Goal: Information Seeking & Learning: Find specific fact

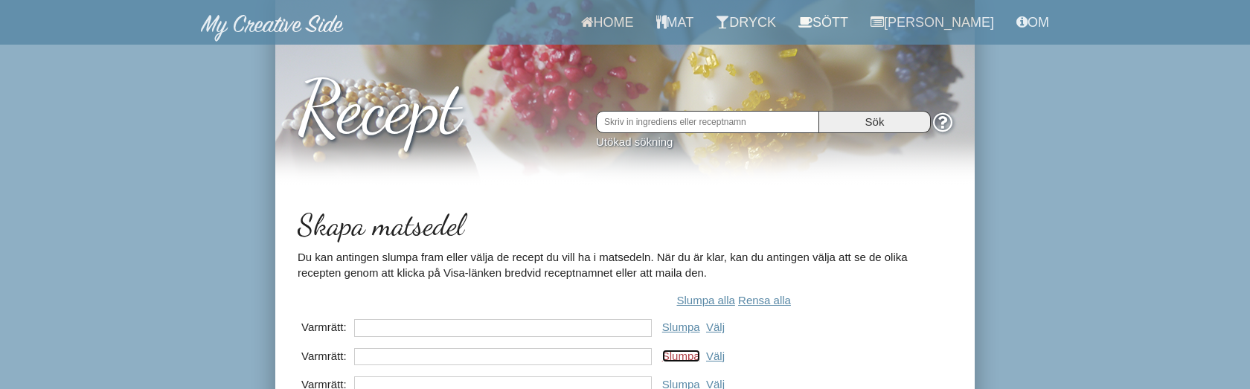
click at [685, 357] on link "Slumpa" at bounding box center [681, 356] width 38 height 13
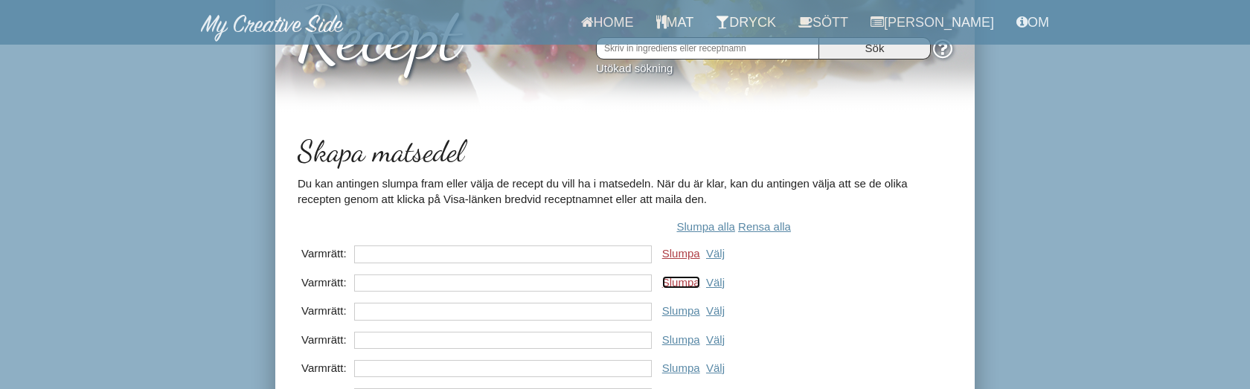
scroll to position [194, 0]
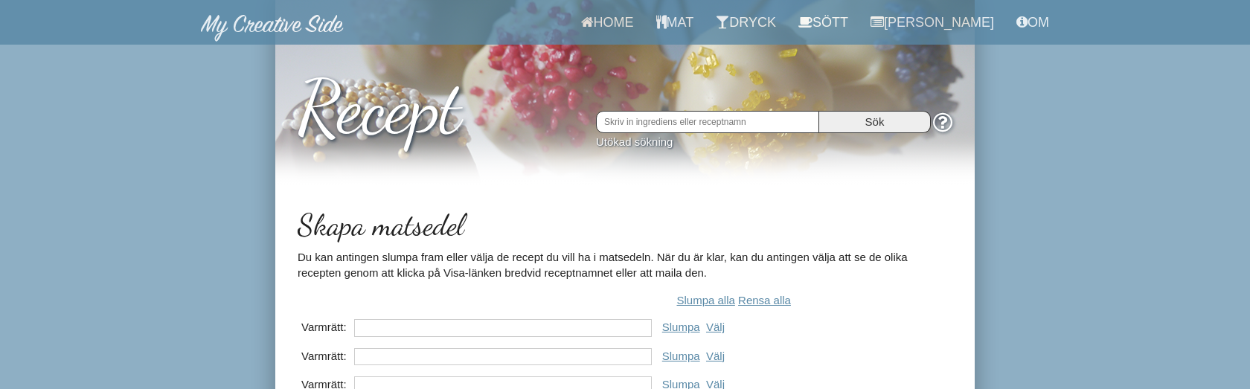
scroll to position [194, 0]
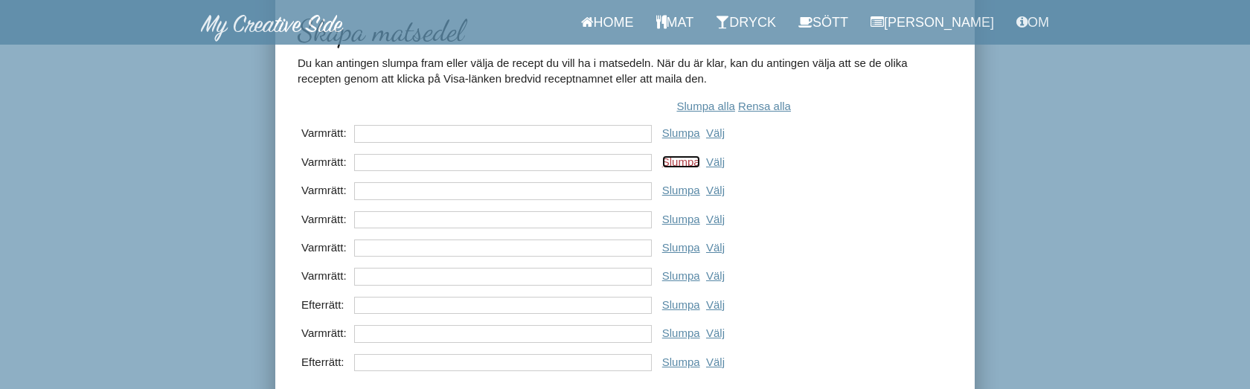
click at [680, 164] on link "Slumpa" at bounding box center [681, 162] width 38 height 13
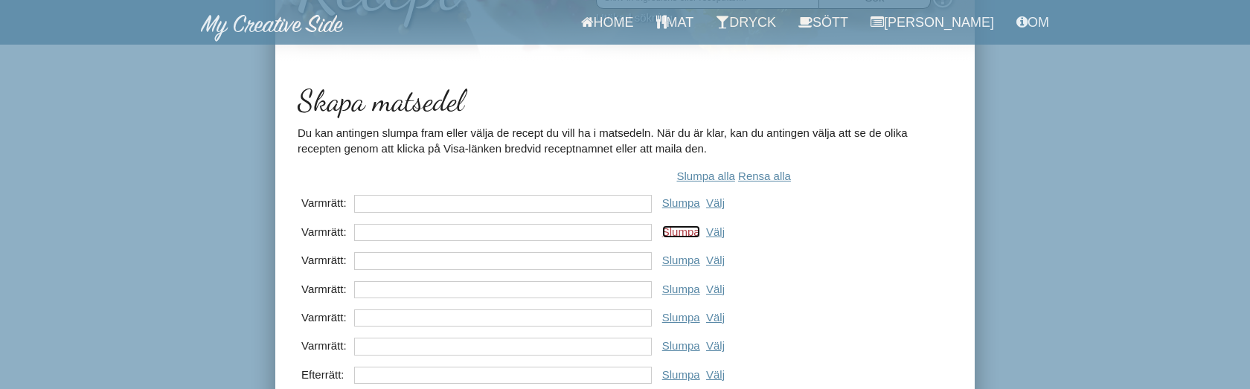
scroll to position [0, 0]
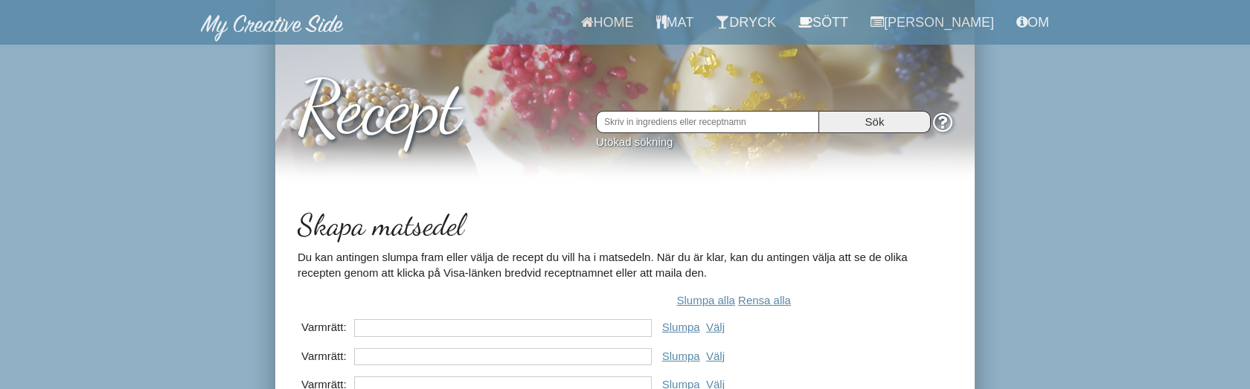
click at [669, 123] on input "text" at bounding box center [707, 122] width 223 height 22
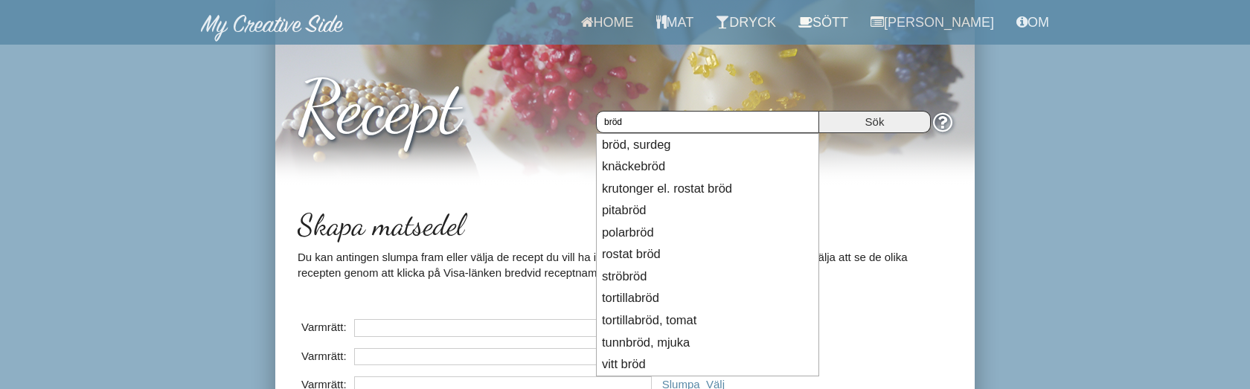
type input "bröd"
click at [819, 111] on input "Sök" at bounding box center [875, 122] width 112 height 22
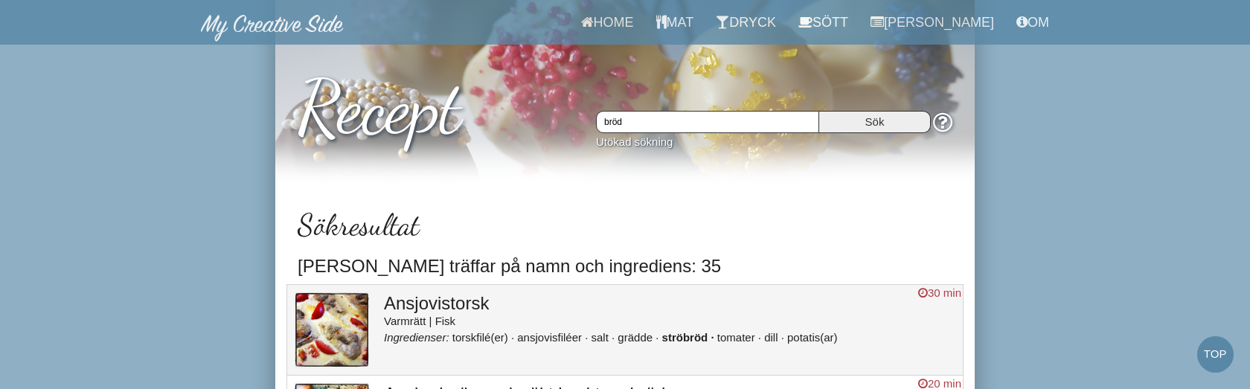
click at [614, 124] on input "bröd" at bounding box center [707, 122] width 223 height 22
type input "select"
click at [819, 111] on input "Sök" at bounding box center [875, 122] width 112 height 22
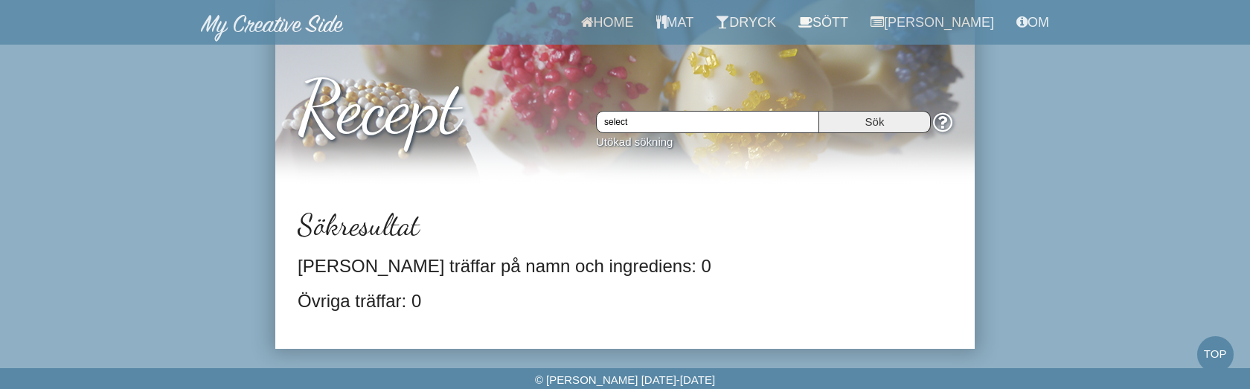
click at [658, 127] on input "select" at bounding box center [707, 122] width 223 height 22
type input "bröd select"
click at [819, 111] on input "Sök" at bounding box center [875, 122] width 112 height 22
click at [644, 125] on input "bröd select" at bounding box center [707, 122] width 223 height 22
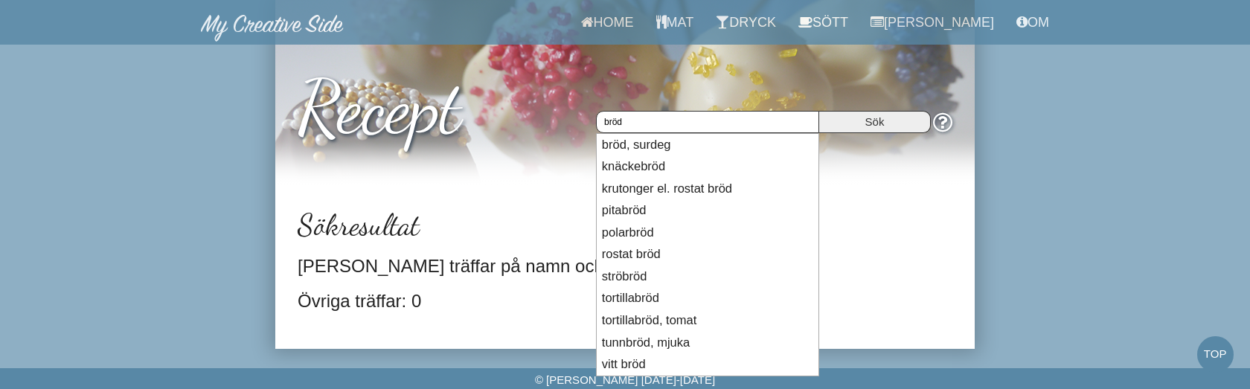
type input "bröd"
click at [819, 111] on input "Sök" at bounding box center [875, 122] width 112 height 22
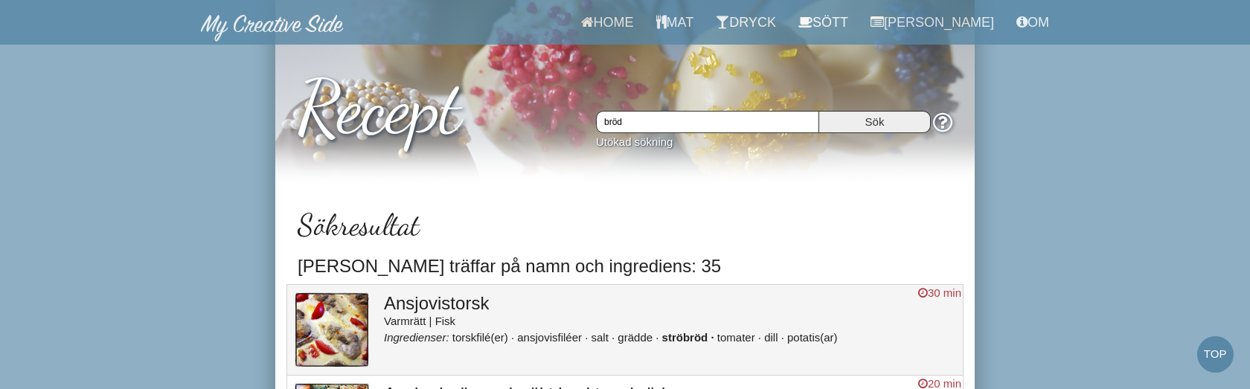
click at [618, 124] on input "bröd" at bounding box center [707, 122] width 223 height 22
click at [781, 126] on input "bröd" at bounding box center [707, 122] width 223 height 22
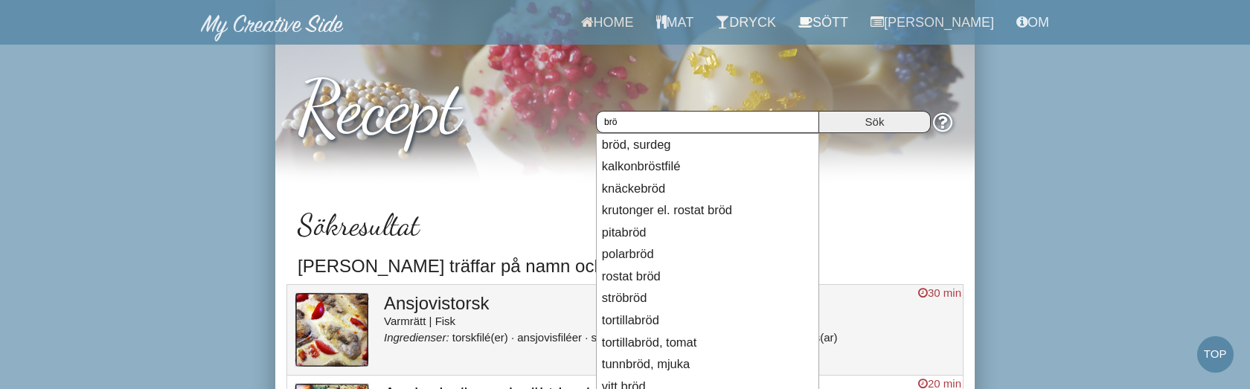
type input "brö"
click at [819, 111] on input "Sök" at bounding box center [875, 122] width 112 height 22
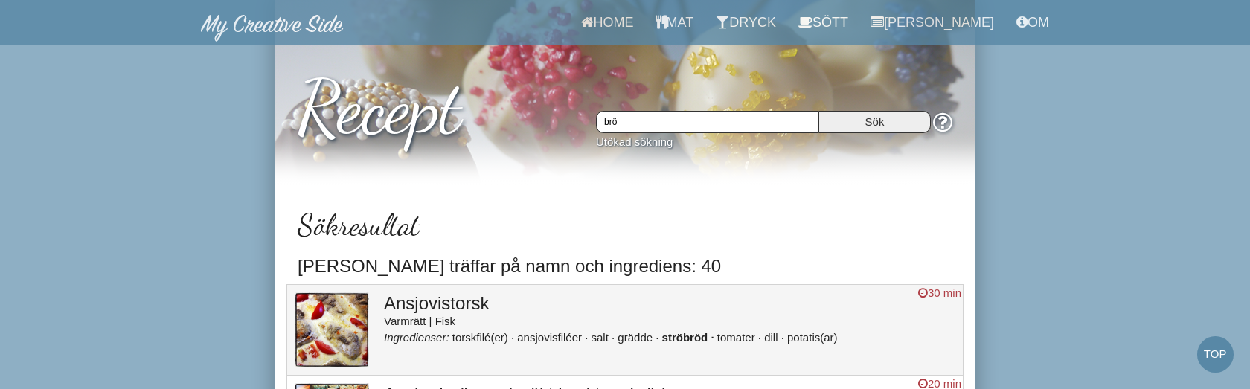
click at [752, 121] on input "brö" at bounding box center [707, 122] width 223 height 22
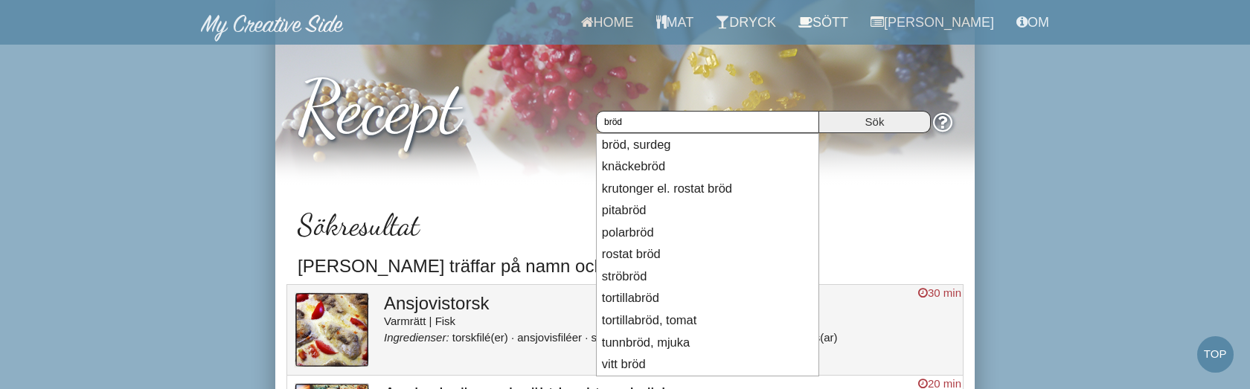
type input "bröd"
click at [819, 111] on input "Sök" at bounding box center [875, 122] width 112 height 22
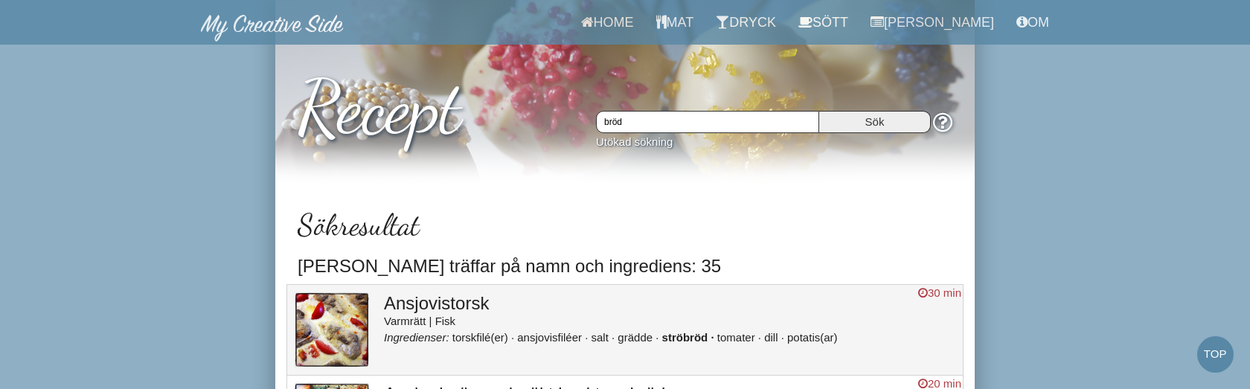
click at [727, 129] on input "bröd" at bounding box center [707, 122] width 223 height 22
drag, startPoint x: 646, startPoint y: 120, endPoint x: 528, endPoint y: 111, distance: 117.9
click at [528, 111] on div "Recept bröd Sök Utökad sökning" at bounding box center [625, 96] width 700 height 121
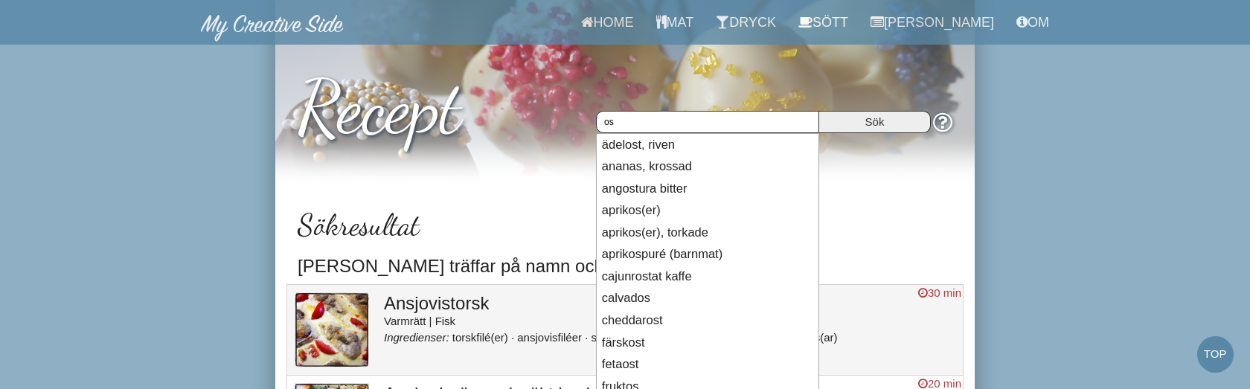
type input "os"
click at [819, 111] on input "Sök" at bounding box center [875, 122] width 112 height 22
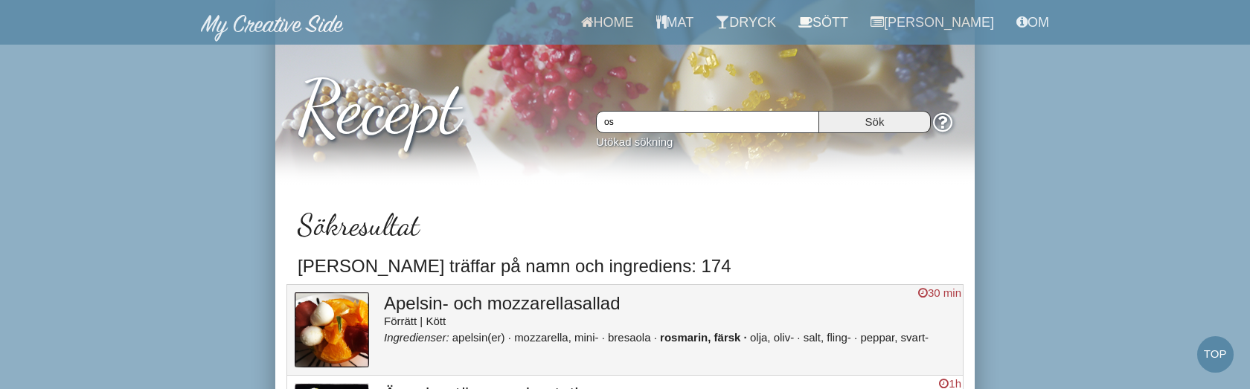
click at [640, 124] on input "os" at bounding box center [707, 122] width 223 height 22
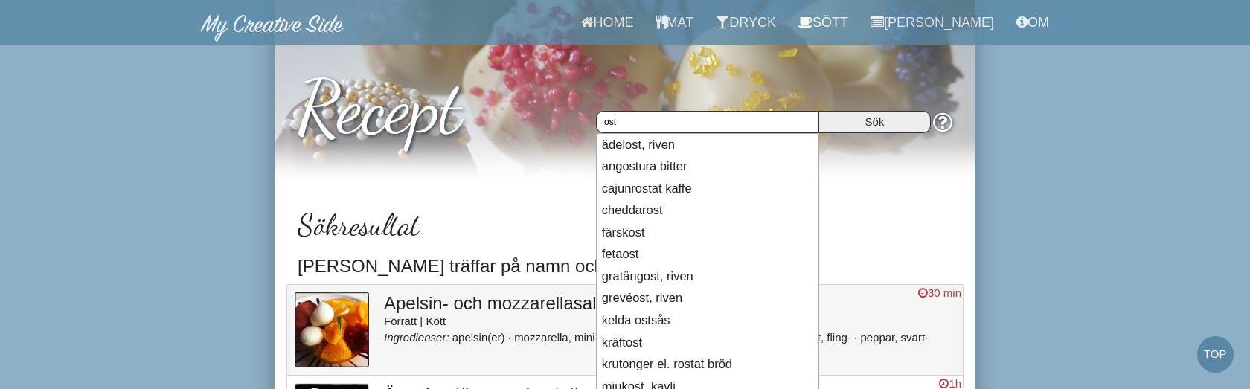
type input "ost"
click at [819, 111] on input "Sök" at bounding box center [875, 122] width 112 height 22
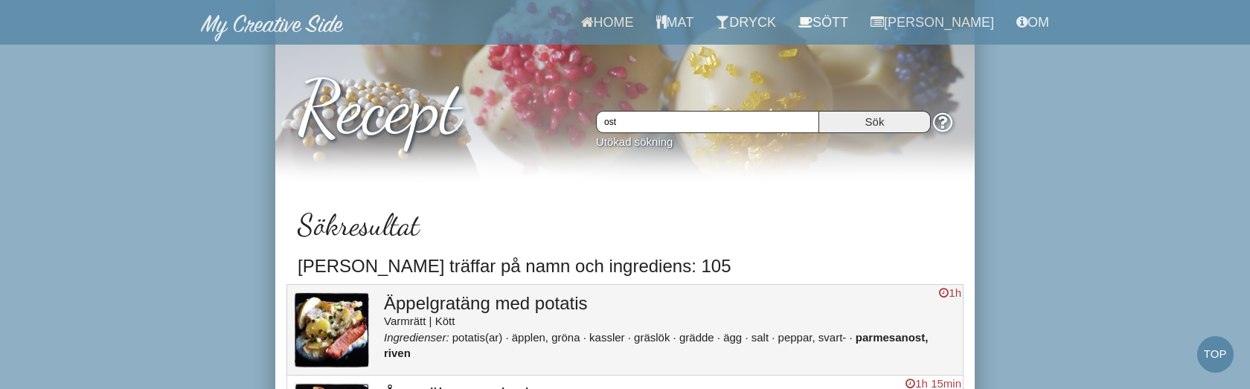
click at [764, 121] on input "ost" at bounding box center [707, 122] width 223 height 22
type input "ostar"
click at [819, 111] on input "Sök" at bounding box center [875, 122] width 112 height 22
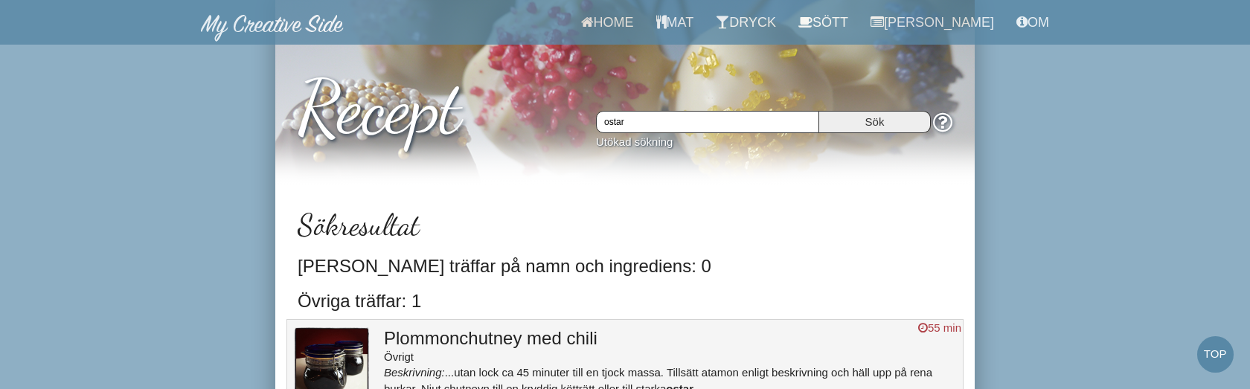
click at [716, 124] on input "ostar" at bounding box center [707, 122] width 223 height 22
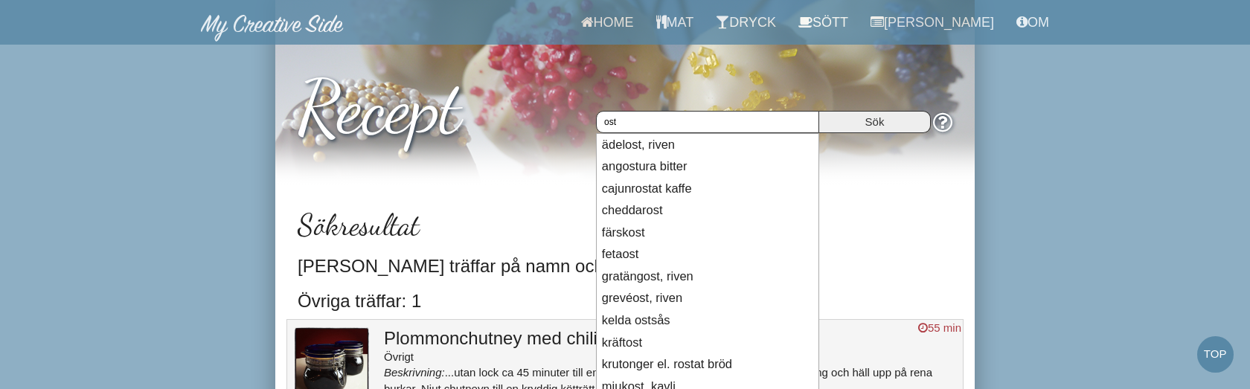
type input "ost"
click at [819, 111] on input "Sök" at bounding box center [875, 122] width 112 height 22
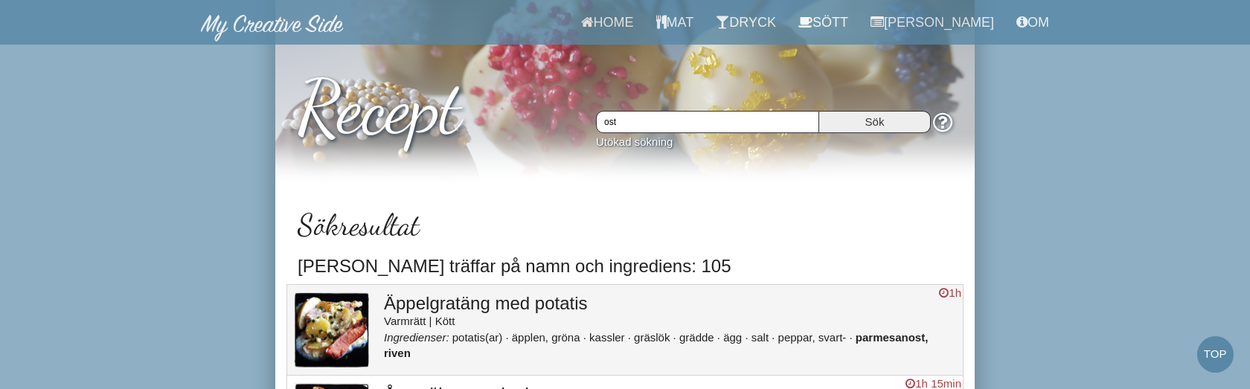
click at [720, 115] on input "ost" at bounding box center [707, 122] width 223 height 22
click at [652, 123] on input "ost" at bounding box center [707, 122] width 223 height 22
type input "o"
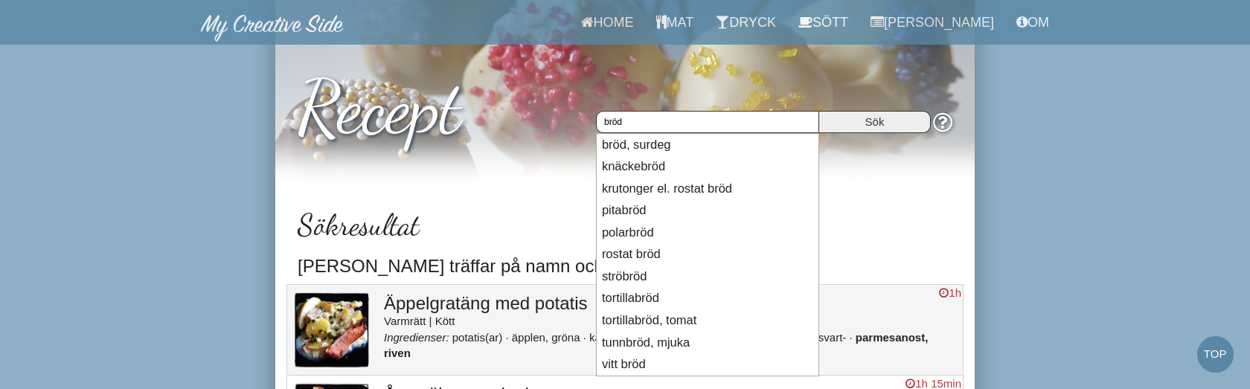
type input "bröd"
click at [819, 111] on input "Sök" at bounding box center [875, 122] width 112 height 22
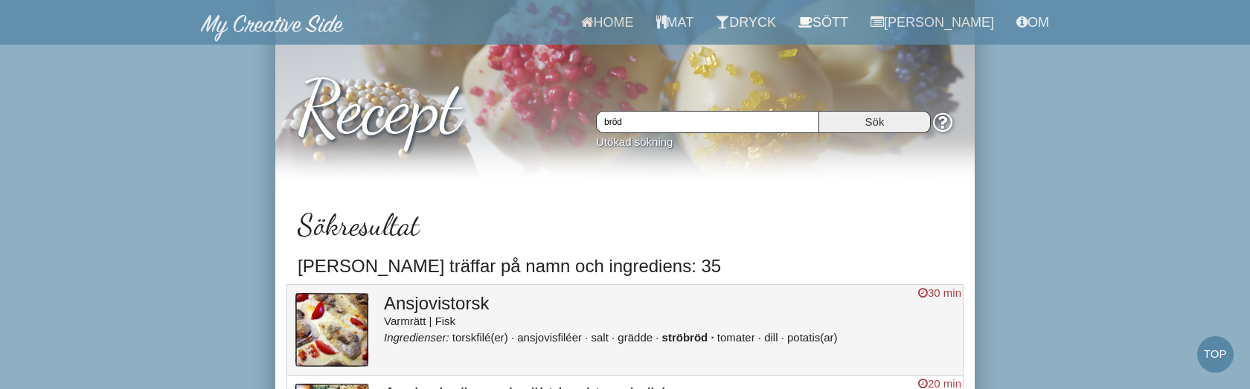
click at [623, 121] on input "bröd" at bounding box center [707, 122] width 223 height 22
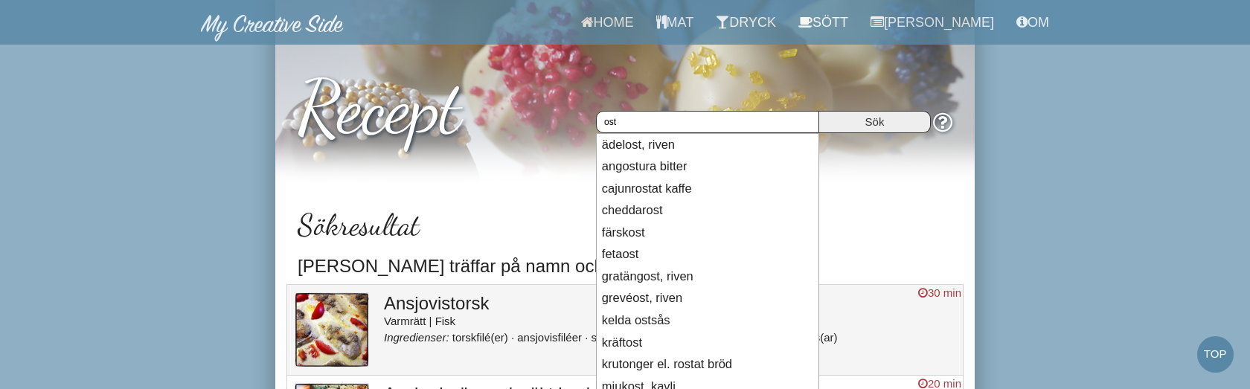
type input "ost"
click at [819, 111] on input "Sök" at bounding box center [875, 122] width 112 height 22
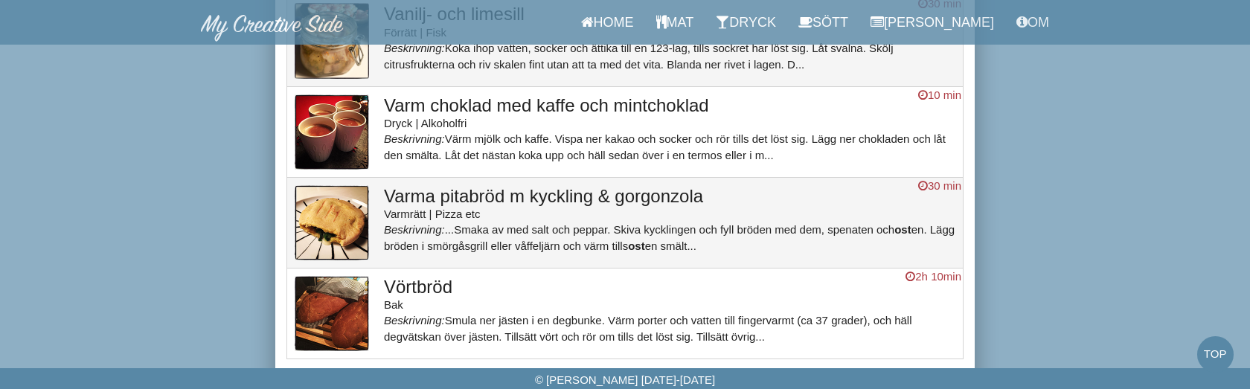
scroll to position [13485, 0]
drag, startPoint x: 117, startPoint y: 215, endPoint x: 65, endPoint y: 47, distance: 175.9
click at [1212, 356] on link "Top" at bounding box center [1215, 354] width 36 height 36
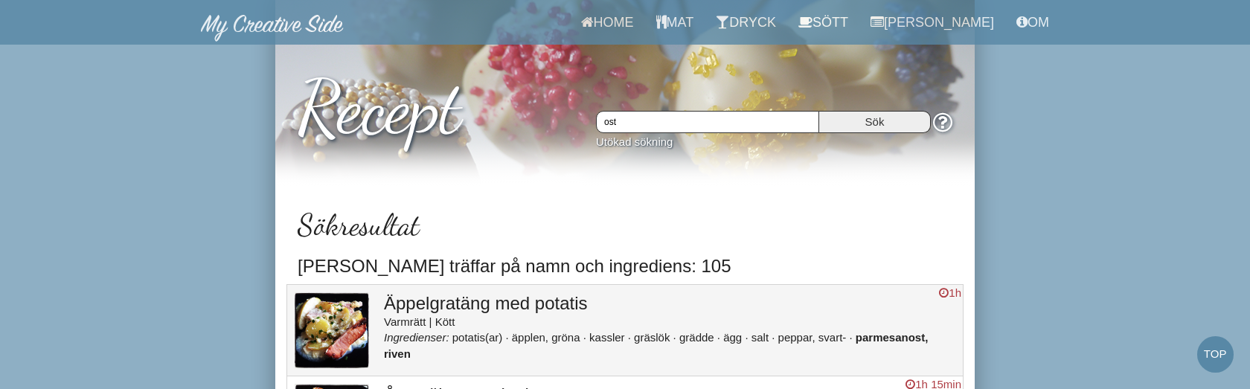
drag, startPoint x: 178, startPoint y: 60, endPoint x: 170, endPoint y: 131, distance: 71.2
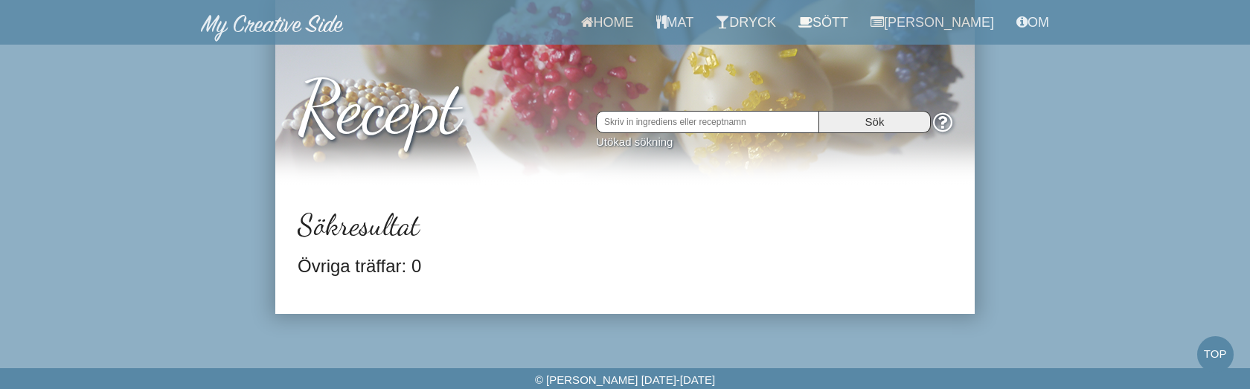
click at [716, 129] on input "text" at bounding box center [707, 122] width 223 height 22
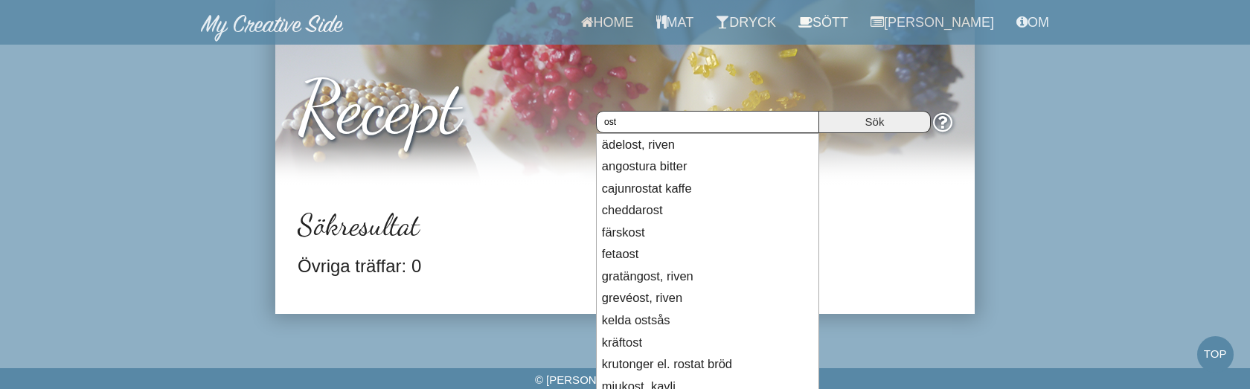
type input "ost"
click at [819, 111] on input "Sök" at bounding box center [875, 122] width 112 height 22
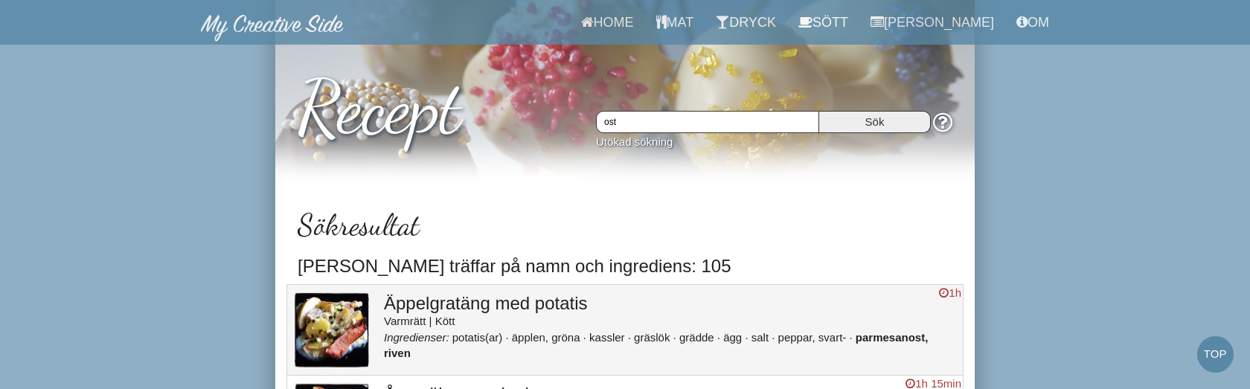
click at [749, 118] on input "ost" at bounding box center [707, 122] width 223 height 22
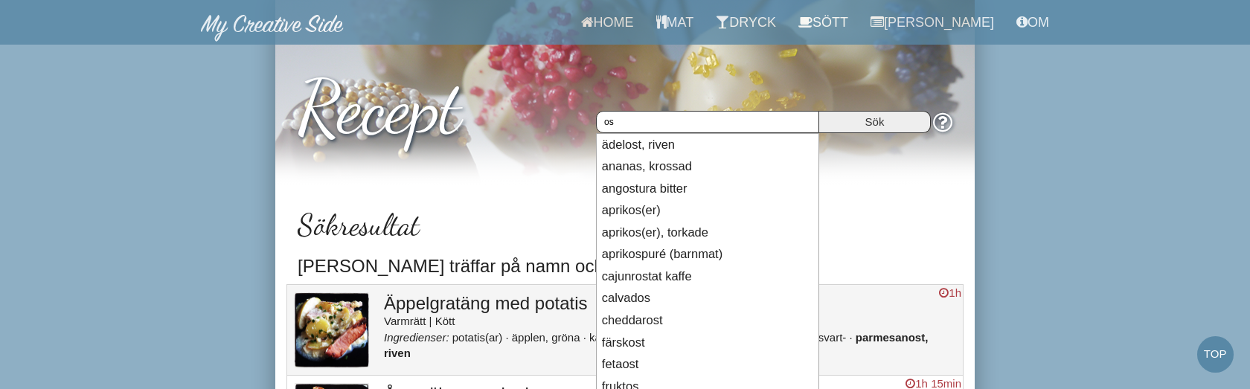
type input "o"
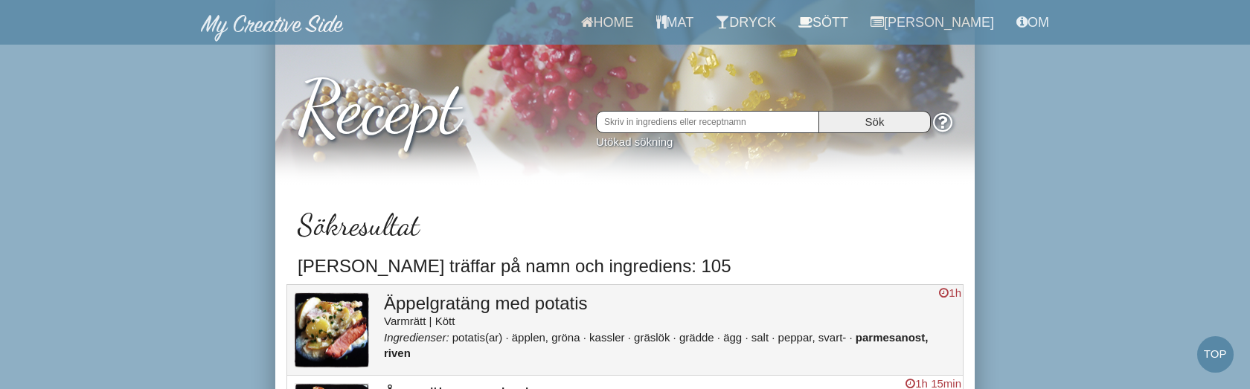
click at [819, 111] on input "Sök" at bounding box center [875, 122] width 112 height 22
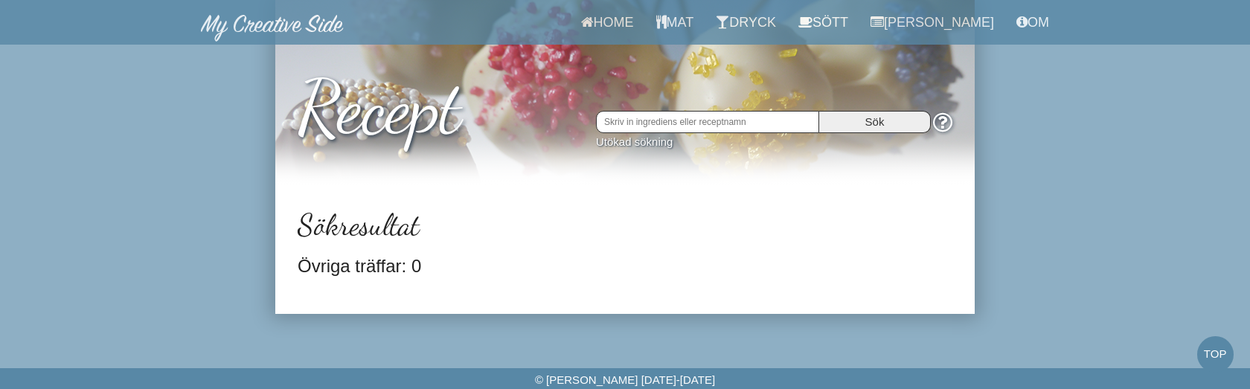
click at [711, 129] on input "text" at bounding box center [707, 122] width 223 height 22
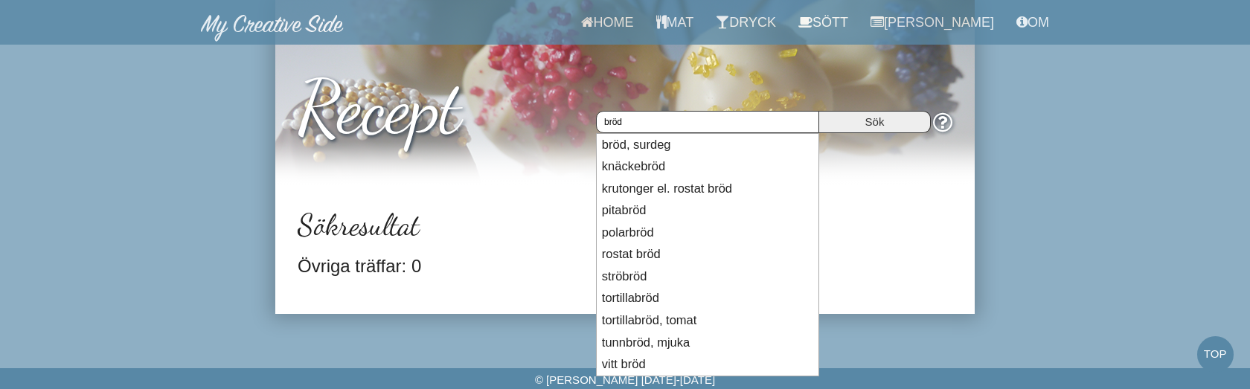
type input "bröd"
click at [819, 111] on input "Sök" at bounding box center [875, 122] width 112 height 22
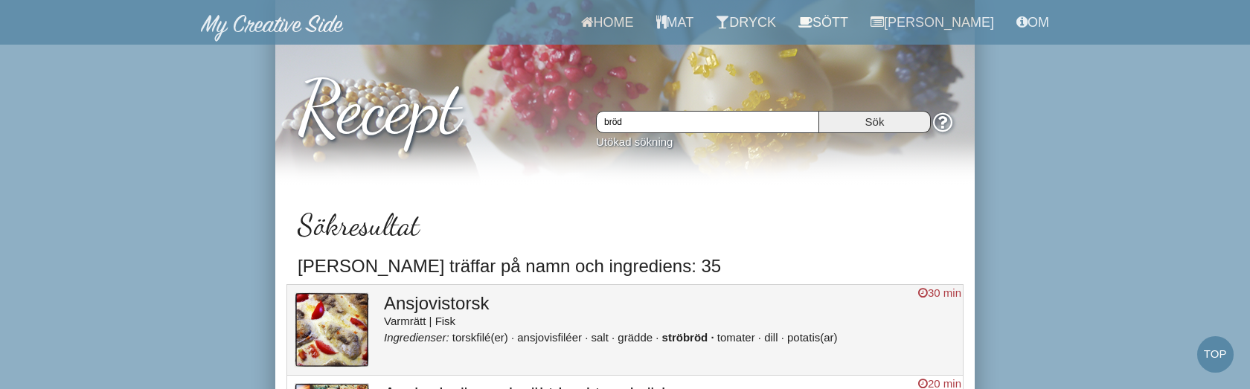
click at [616, 124] on input "bröd" at bounding box center [707, 122] width 223 height 22
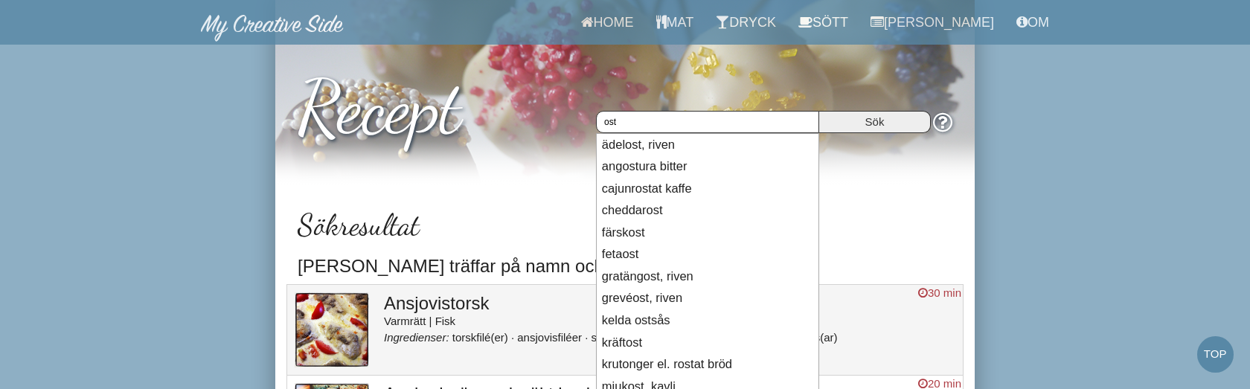
type input "ost"
click at [819, 111] on input "Sök" at bounding box center [875, 122] width 112 height 22
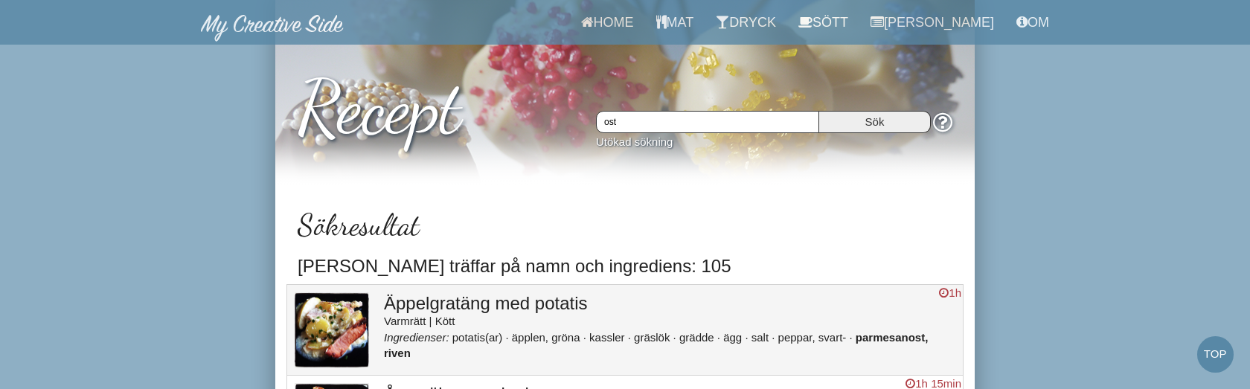
click at [699, 124] on input "ost" at bounding box center [707, 122] width 223 height 22
type input "os"
click at [819, 111] on input "Sök" at bounding box center [875, 122] width 112 height 22
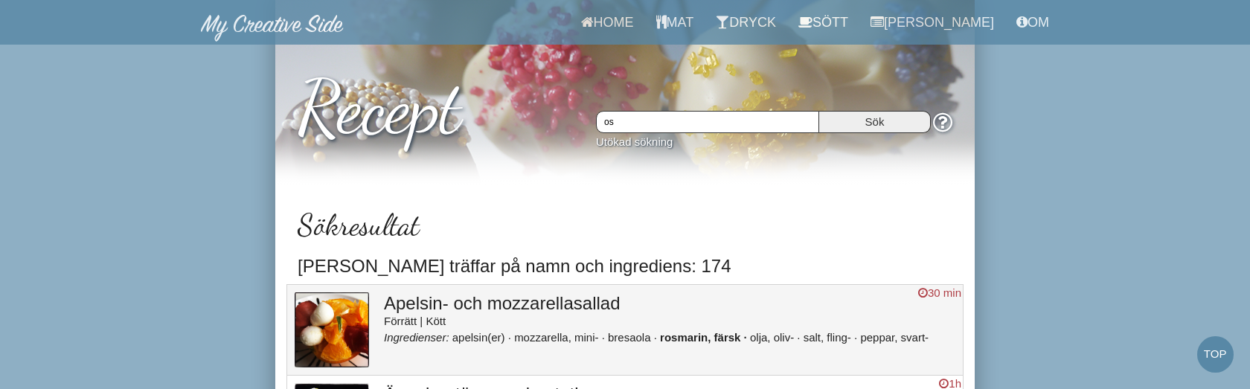
click at [700, 122] on input "os" at bounding box center [707, 122] width 223 height 22
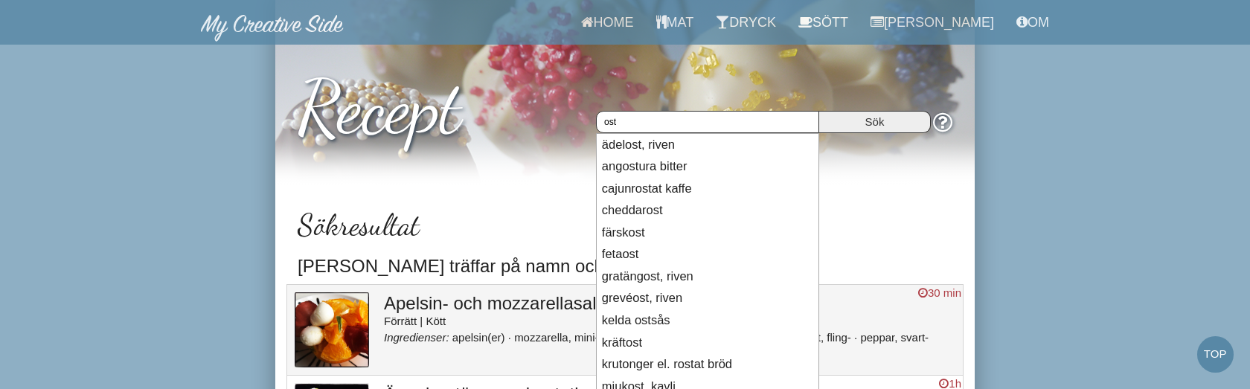
type input "ost"
click at [819, 111] on input "Sök" at bounding box center [875, 122] width 112 height 22
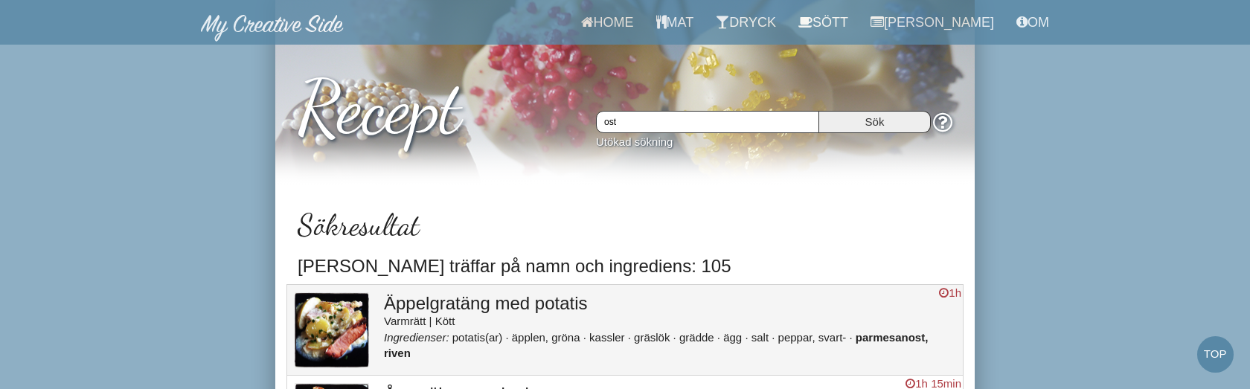
click at [766, 122] on input "ost" at bounding box center [707, 122] width 223 height 22
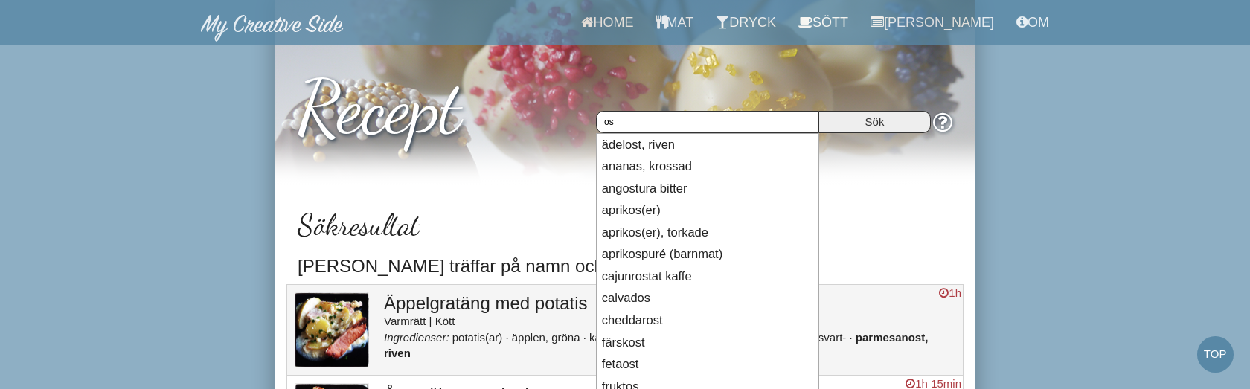
type input "os"
click at [819, 111] on input "Sök" at bounding box center [875, 122] width 112 height 22
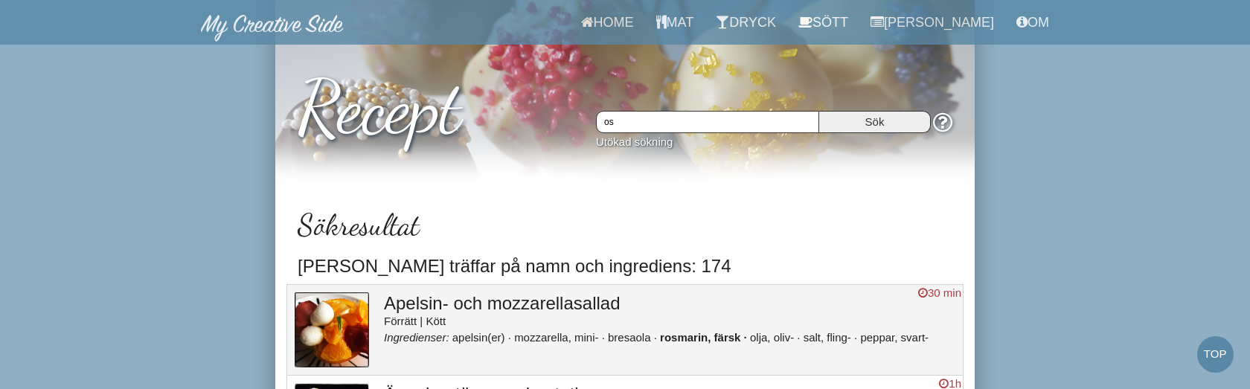
click at [772, 121] on input "os" at bounding box center [707, 122] width 223 height 22
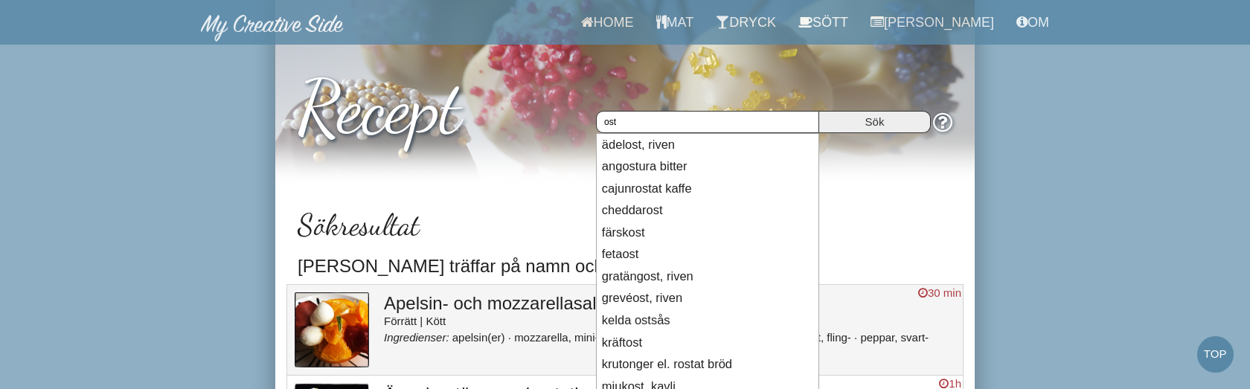
type input "ost"
click at [819, 111] on input "Sök" at bounding box center [875, 122] width 112 height 22
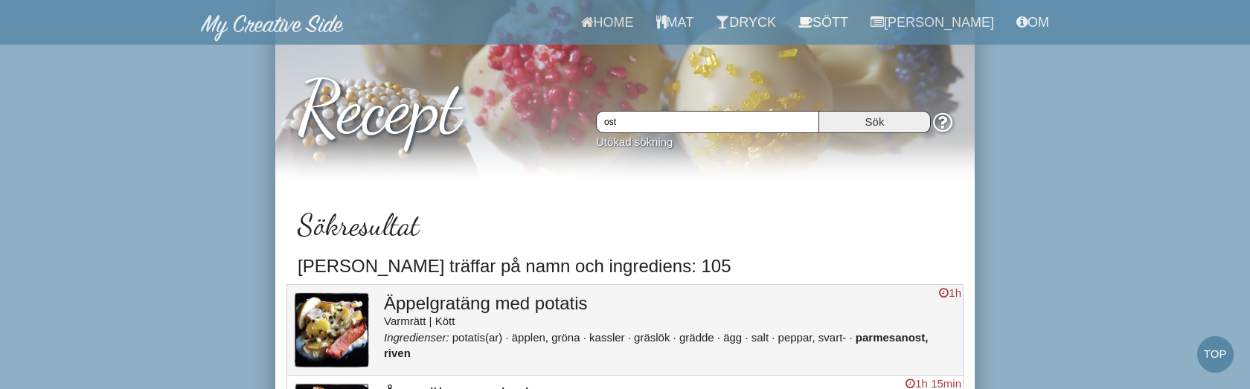
click at [726, 124] on input "ost" at bounding box center [707, 122] width 223 height 22
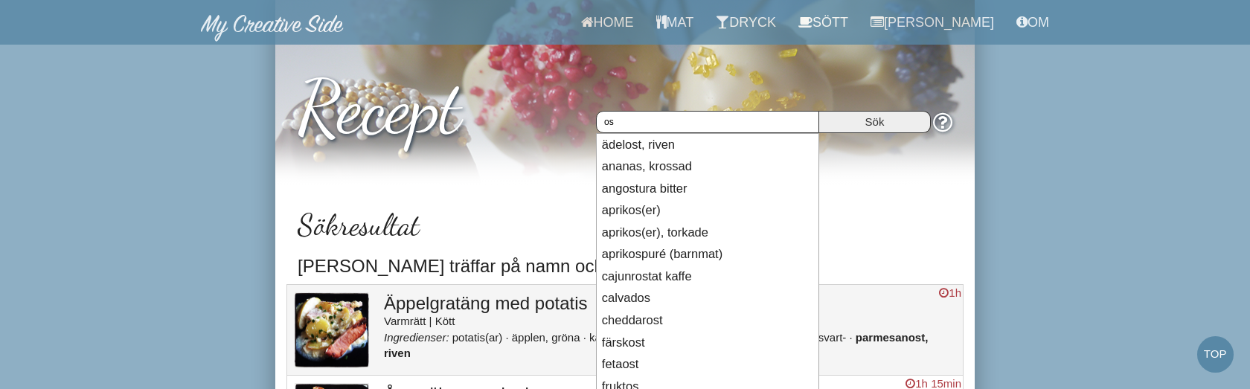
type input "os"
click at [819, 111] on input "Sök" at bounding box center [875, 122] width 112 height 22
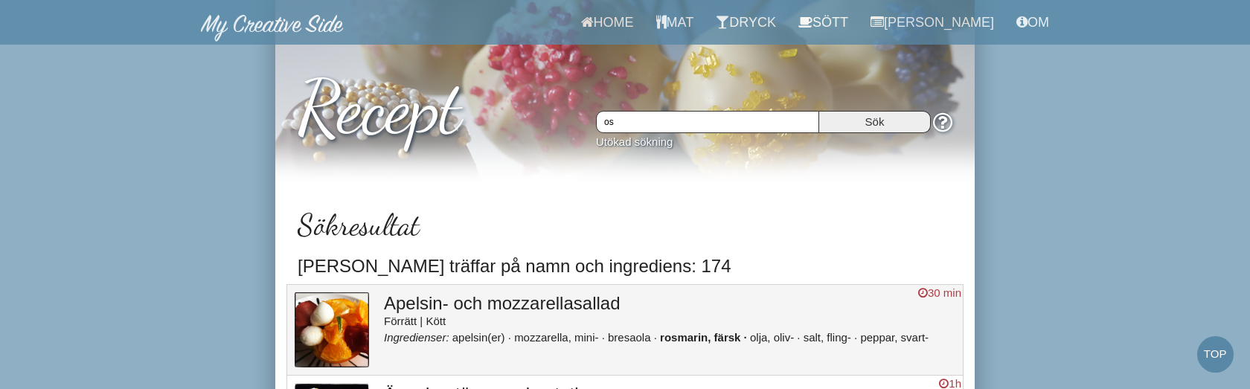
click at [679, 126] on input "os" at bounding box center [707, 122] width 223 height 22
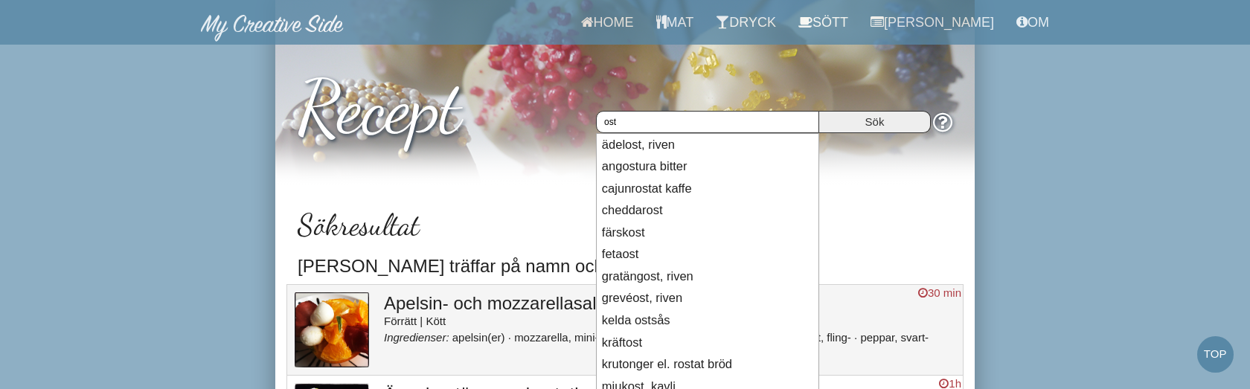
type input "ost"
click at [819, 111] on input "Sök" at bounding box center [875, 122] width 112 height 22
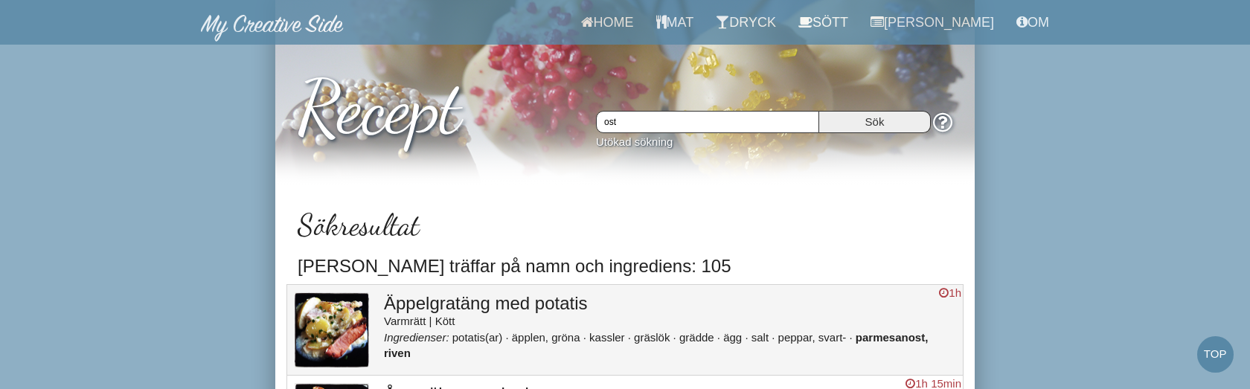
click at [757, 118] on input "ost" at bounding box center [707, 122] width 223 height 22
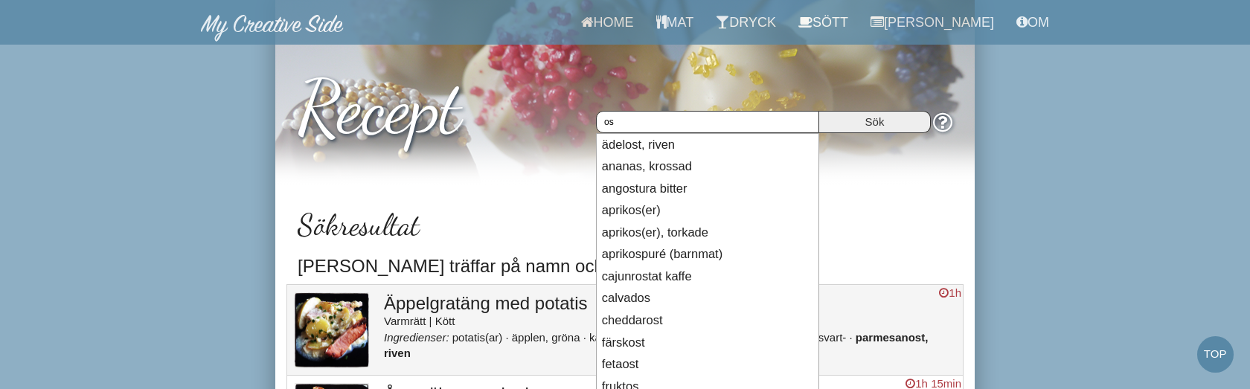
type input "os"
click at [819, 111] on input "Sök" at bounding box center [875, 122] width 112 height 22
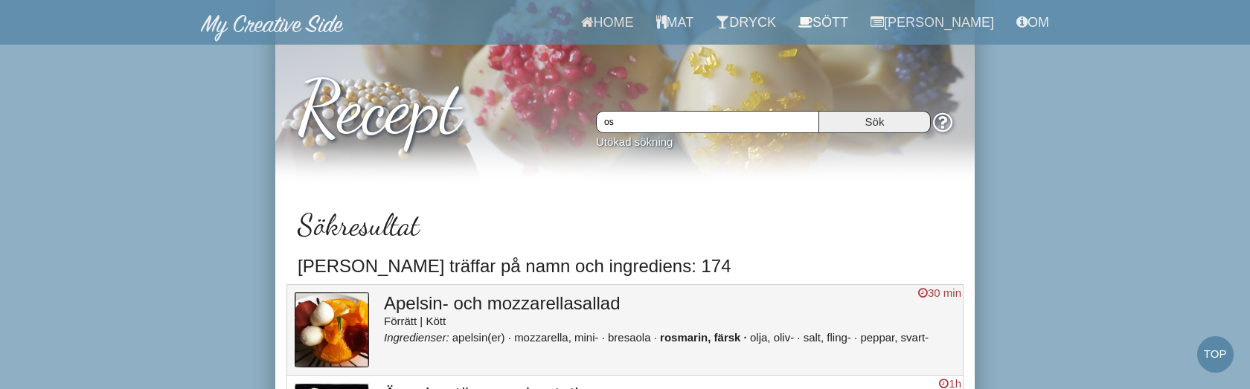
click at [746, 125] on input "os" at bounding box center [707, 122] width 223 height 22
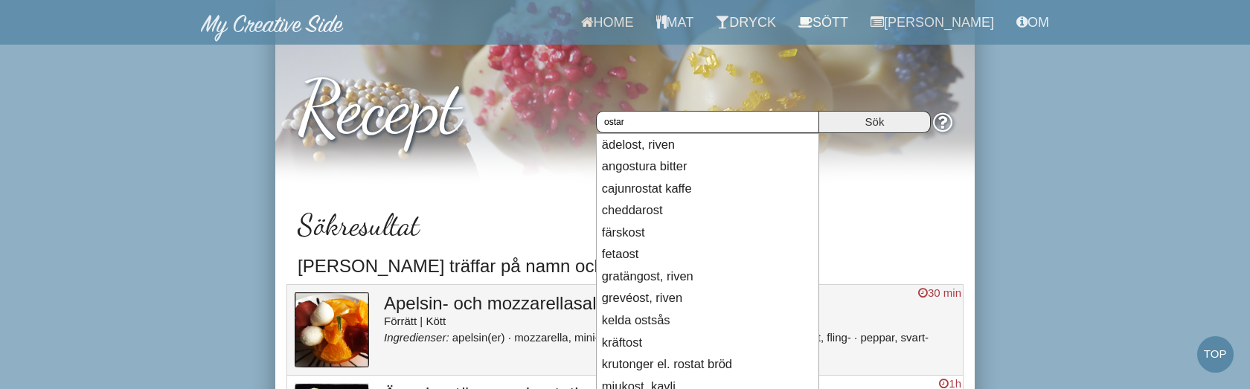
type input "ostar"
click at [819, 111] on input "Sök" at bounding box center [875, 122] width 112 height 22
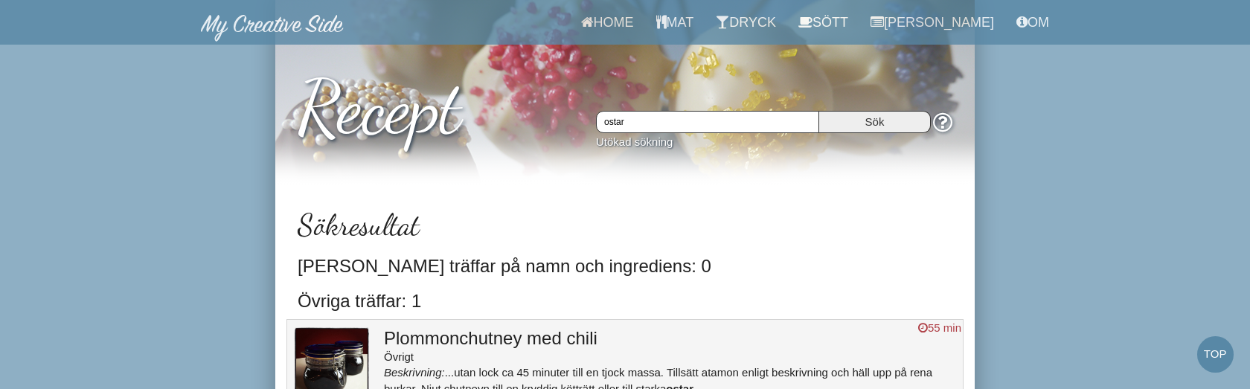
click at [753, 125] on input "ostar" at bounding box center [707, 122] width 223 height 22
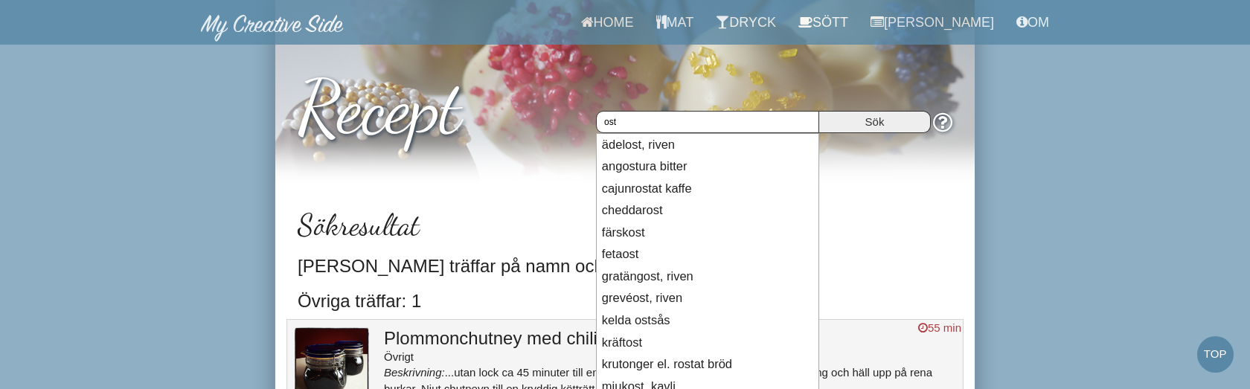
type input "ost"
click at [819, 111] on input "Sök" at bounding box center [875, 122] width 112 height 22
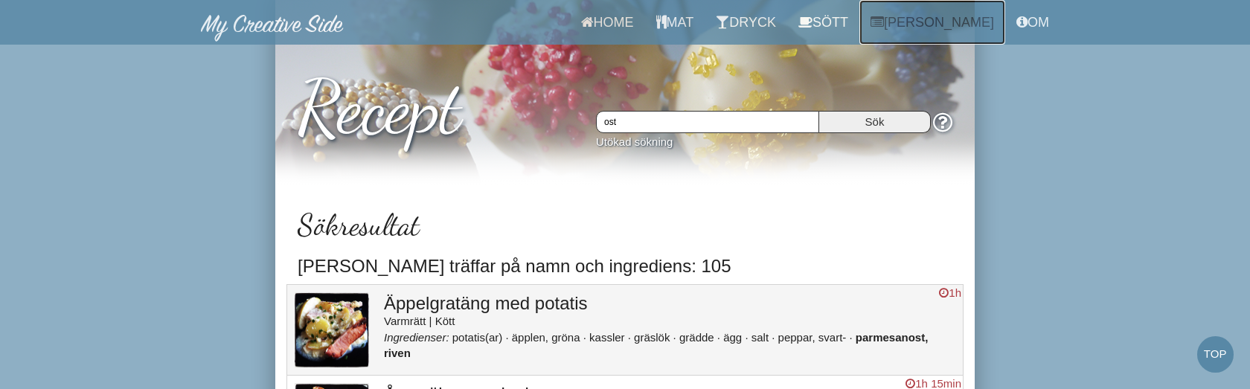
click at [930, 34] on link "[PERSON_NAME]" at bounding box center [933, 22] width 146 height 45
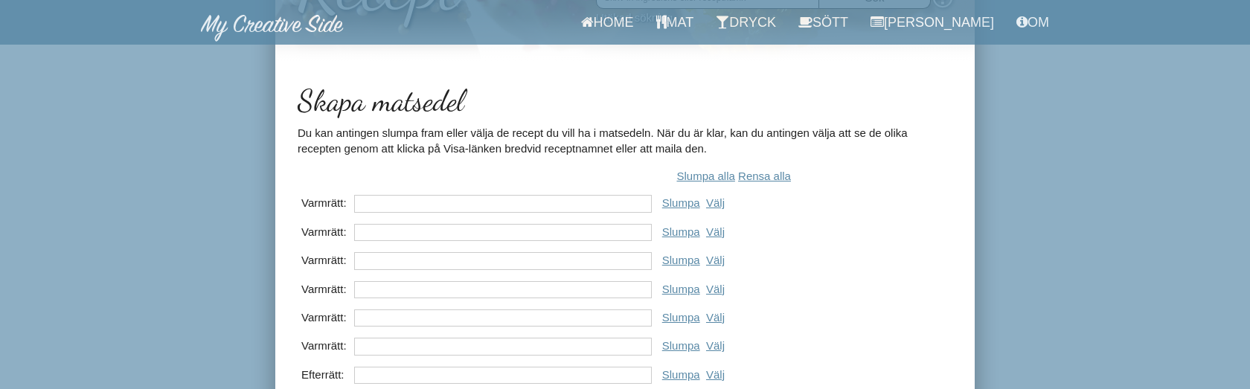
scroll to position [127, 0]
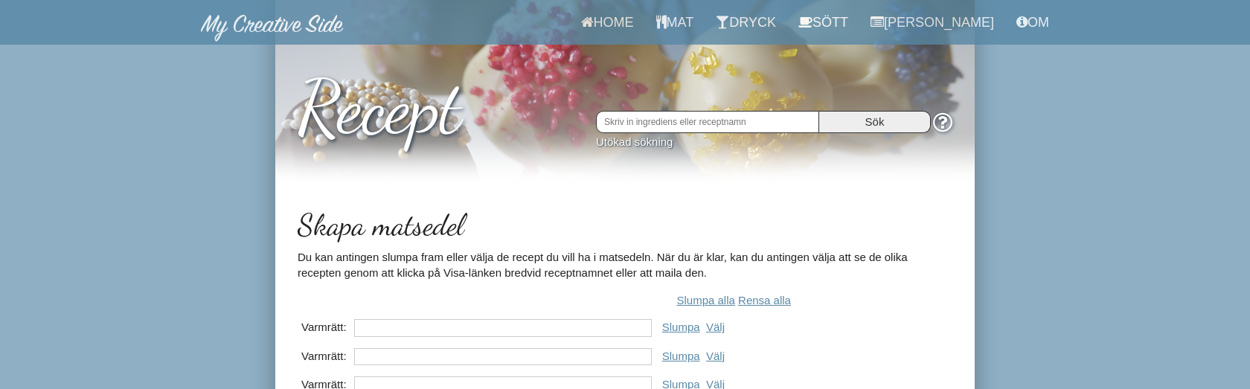
scroll to position [116, 0]
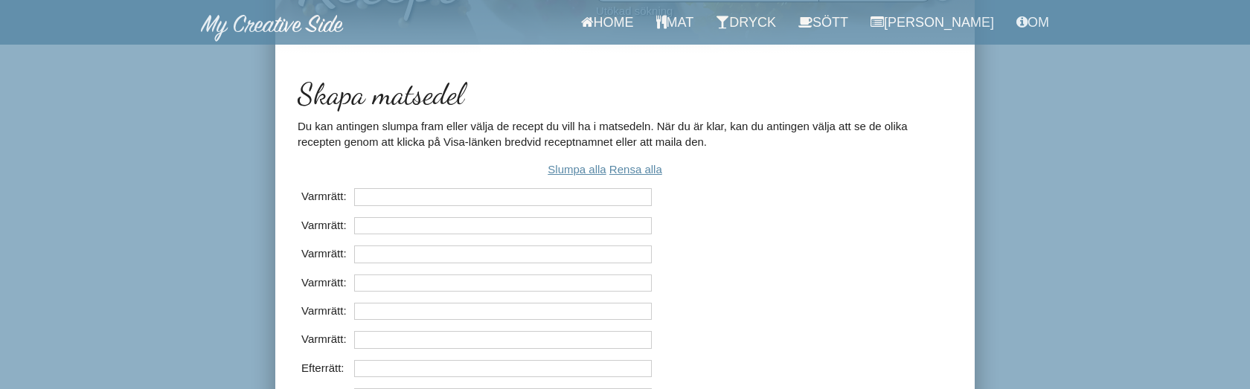
scroll to position [138, 0]
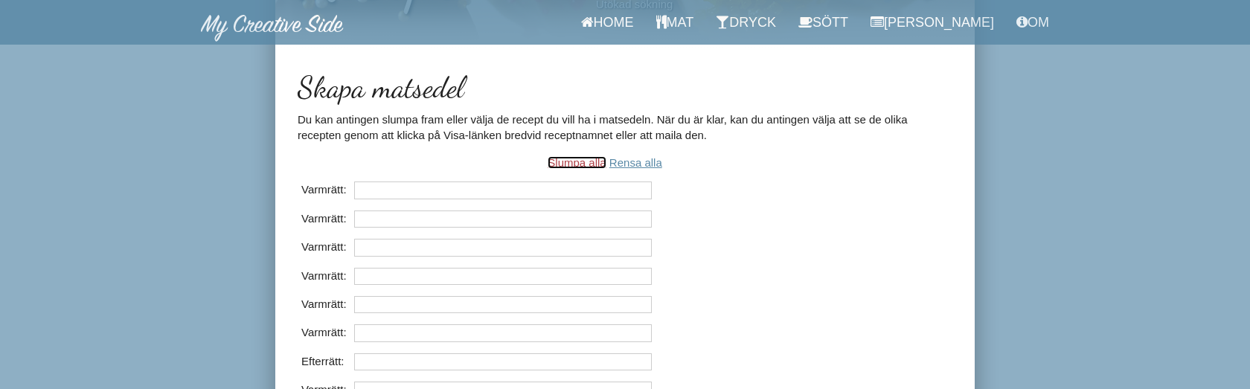
click at [560, 164] on link "Slumpa alla" at bounding box center [577, 162] width 58 height 13
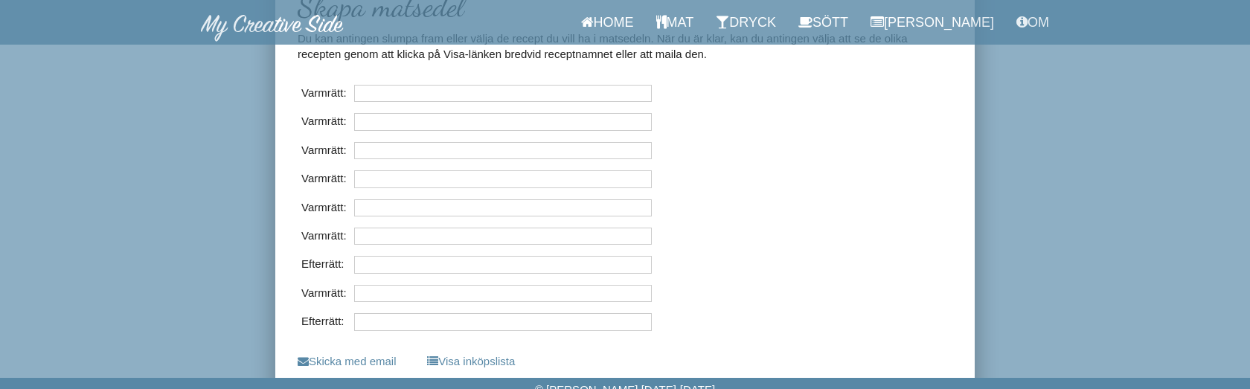
scroll to position [228, 0]
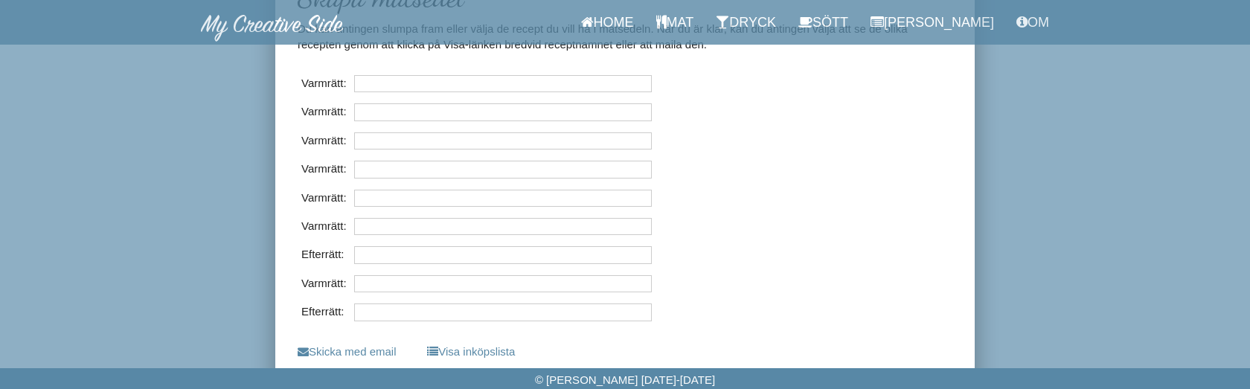
click at [434, 255] on input "text" at bounding box center [503, 254] width 298 height 17
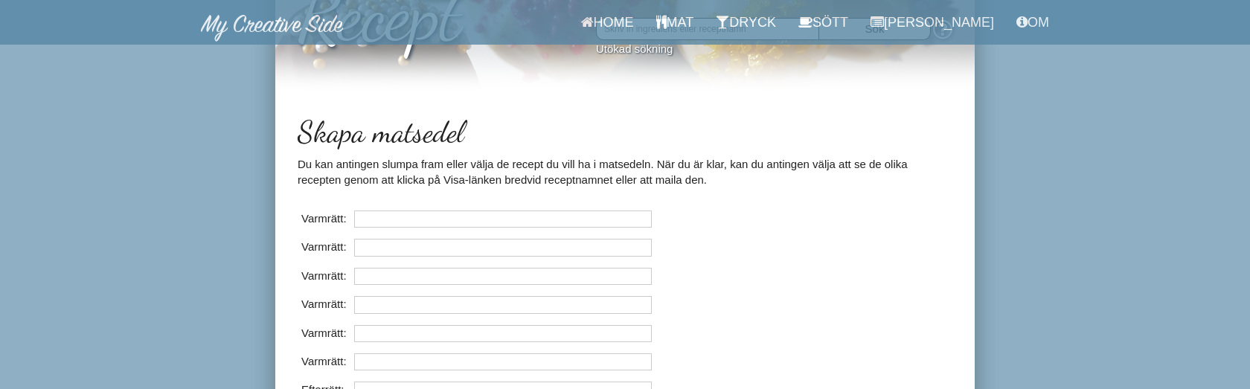
scroll to position [0, 0]
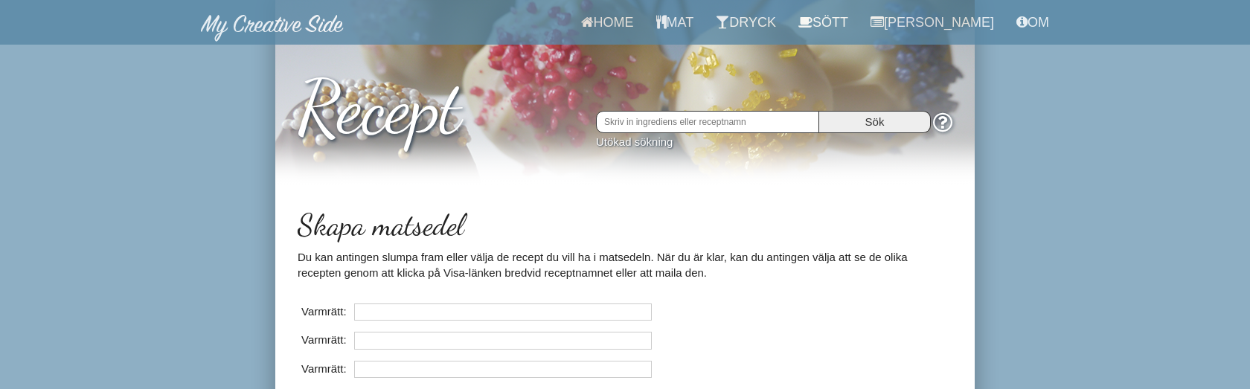
click at [685, 118] on input "text" at bounding box center [707, 122] width 223 height 22
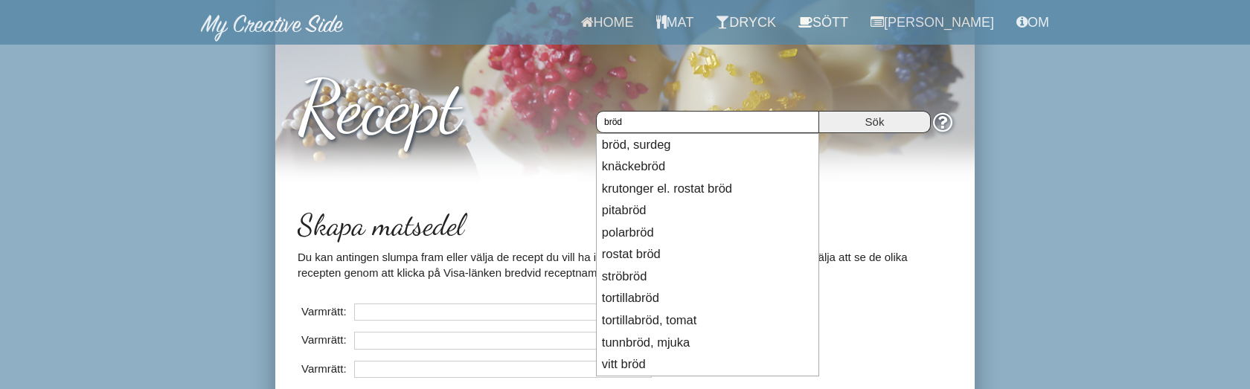
type input "bröd"
click at [819, 111] on input "Sök" at bounding box center [875, 122] width 112 height 22
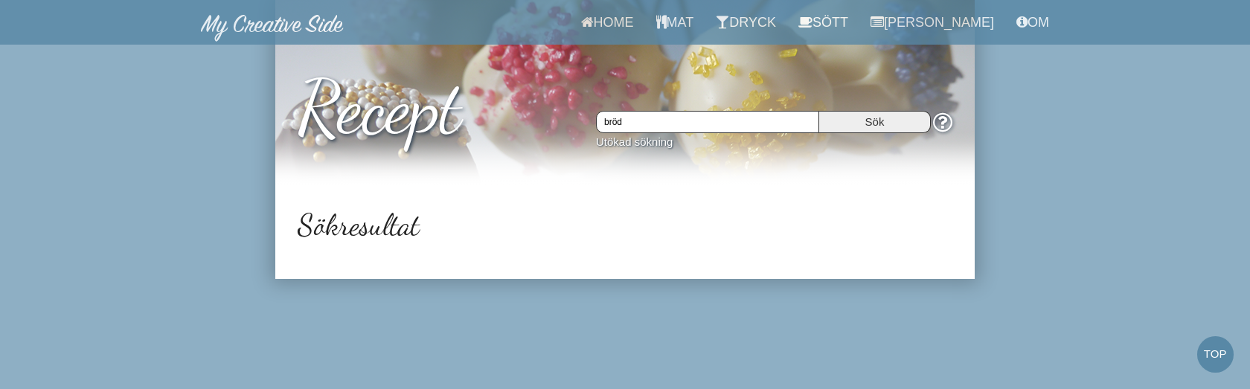
click at [219, 220] on body "Home Mat Dryck Sött Matsedel Om Recept bröd Sök Utökad sökning Top Sökresultat" at bounding box center [625, 139] width 1250 height 279
click at [758, 117] on input "bröd" at bounding box center [707, 122] width 223 height 22
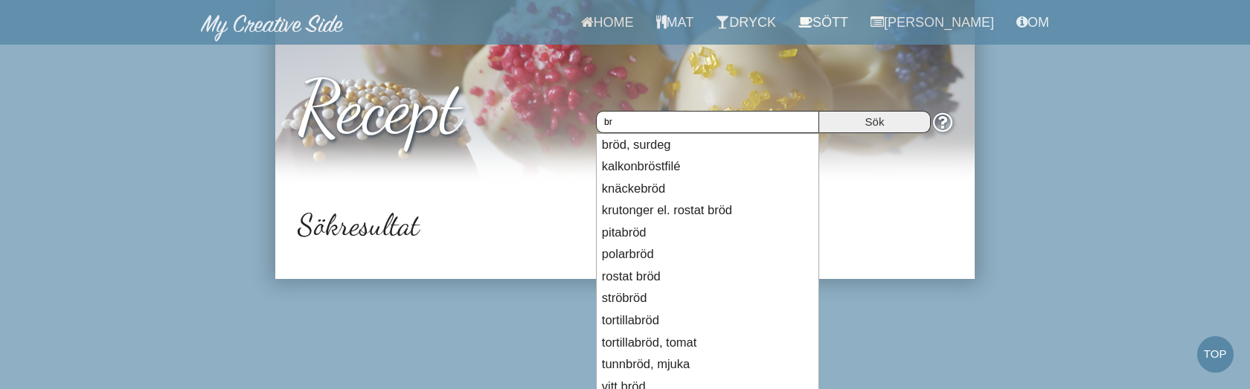
type input "b"
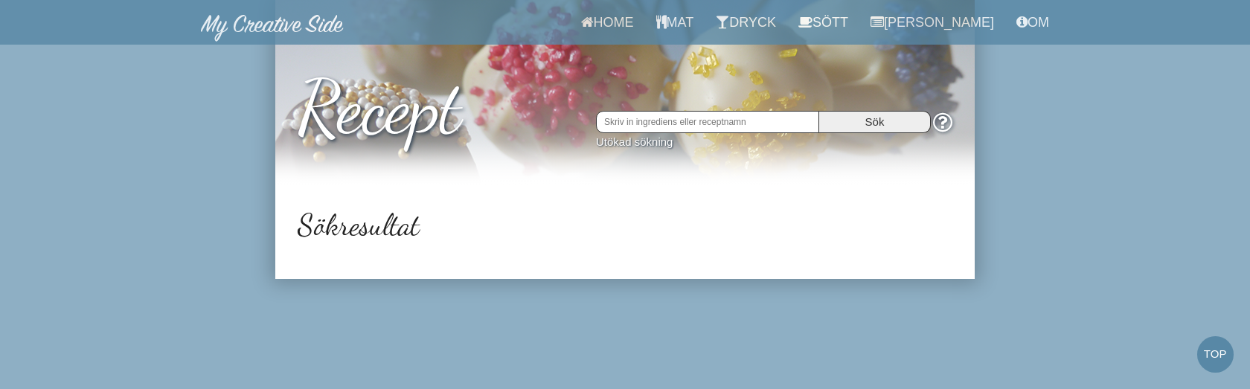
click at [819, 111] on input "Sök" at bounding box center [875, 122] width 112 height 22
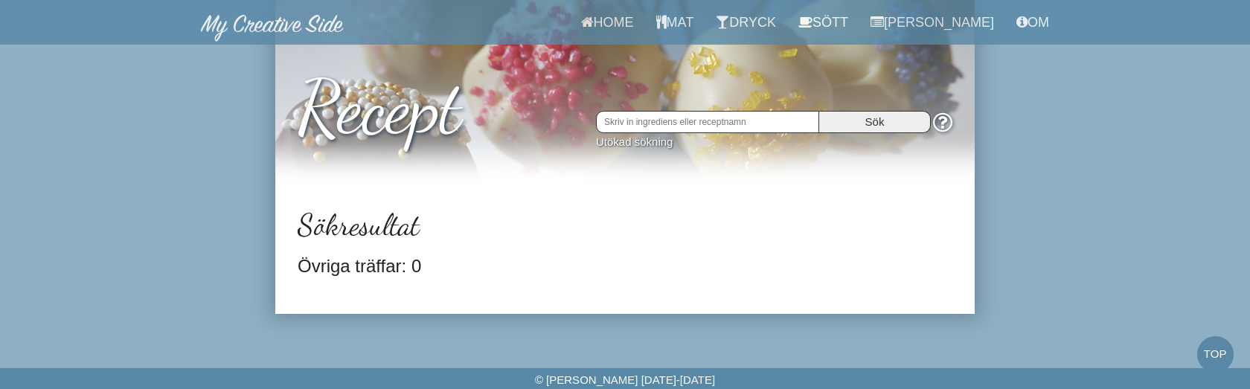
click at [724, 121] on input "text" at bounding box center [707, 122] width 223 height 22
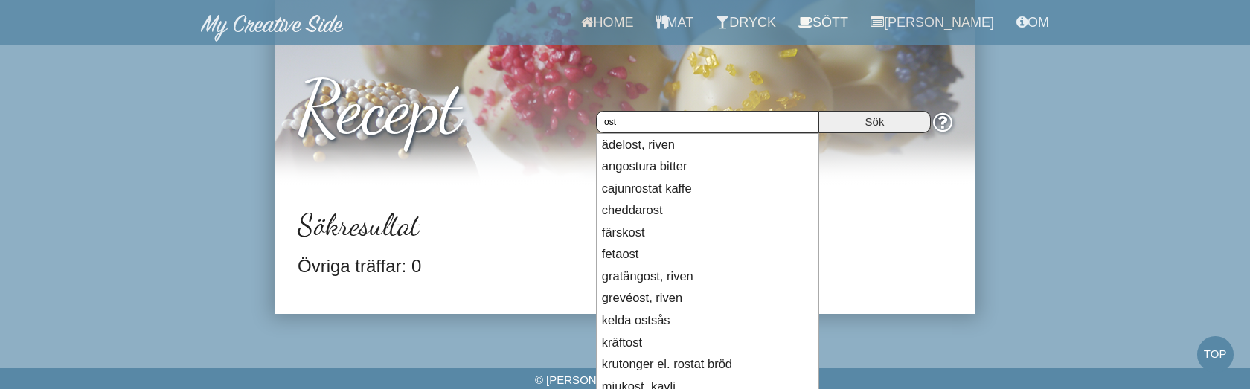
type input "ost"
click at [819, 111] on input "Sök" at bounding box center [875, 122] width 112 height 22
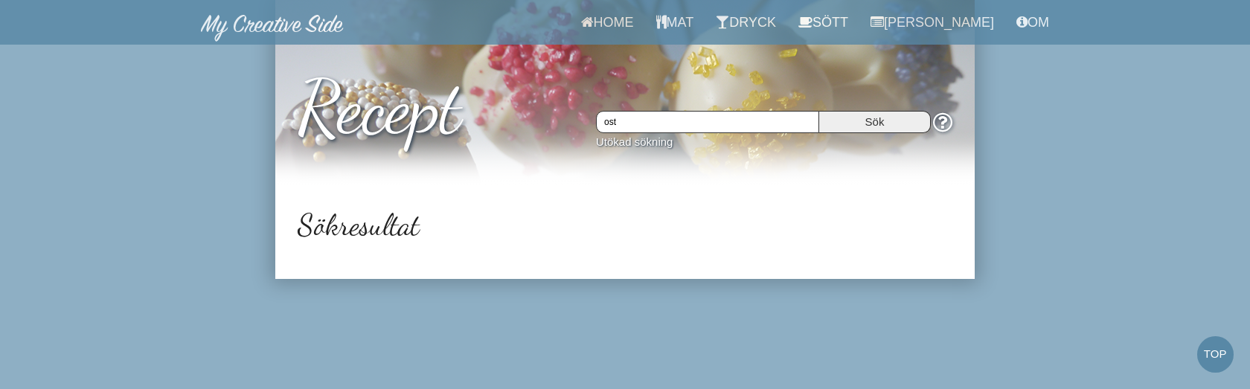
click at [872, 122] on input "Sök" at bounding box center [875, 122] width 112 height 22
